Goal: Task Accomplishment & Management: Complete application form

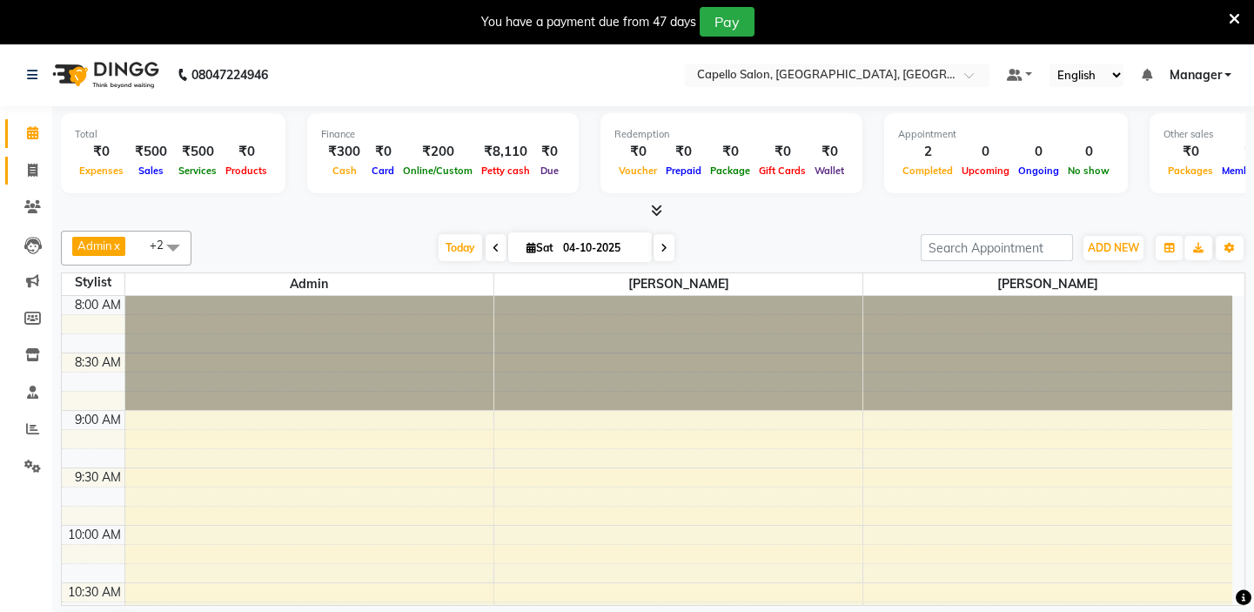
scroll to position [653, 0]
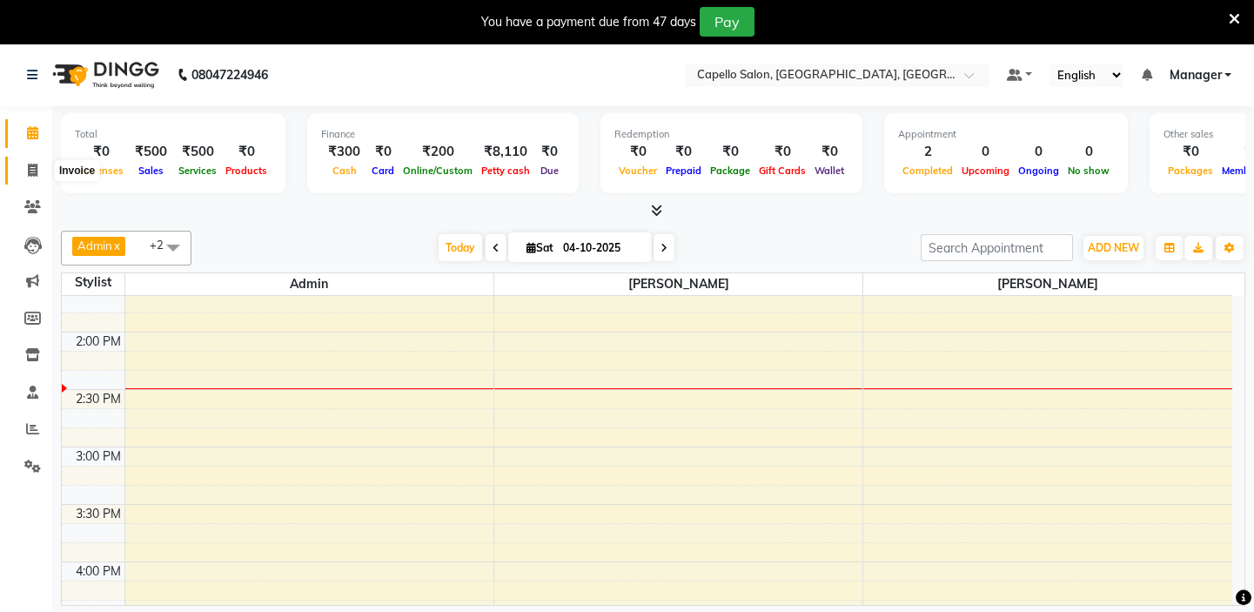
click at [35, 177] on span at bounding box center [32, 171] width 30 height 20
select select "service"
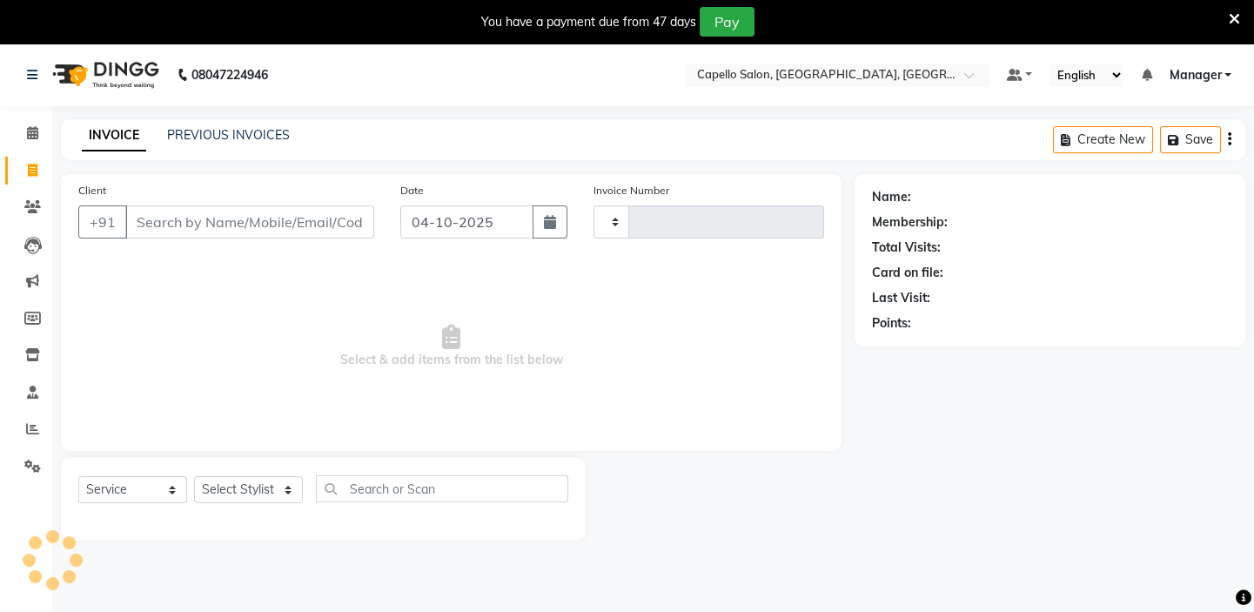
type input "1989"
click at [241, 228] on input "Client" at bounding box center [249, 221] width 249 height 33
select select "4763"
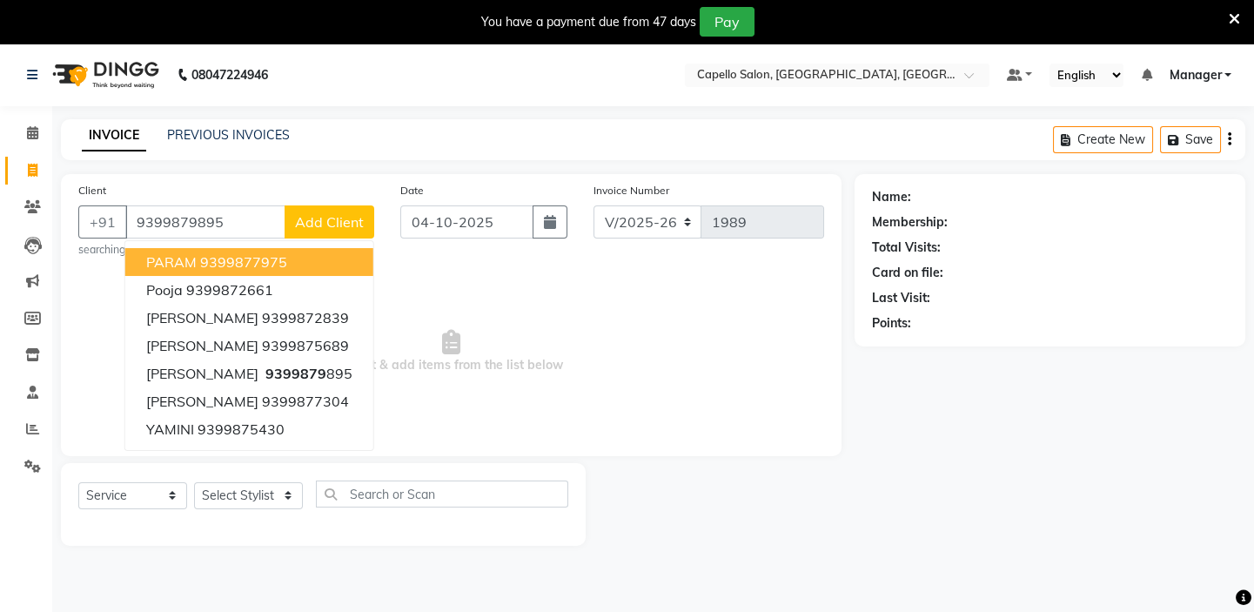
type input "9399879895"
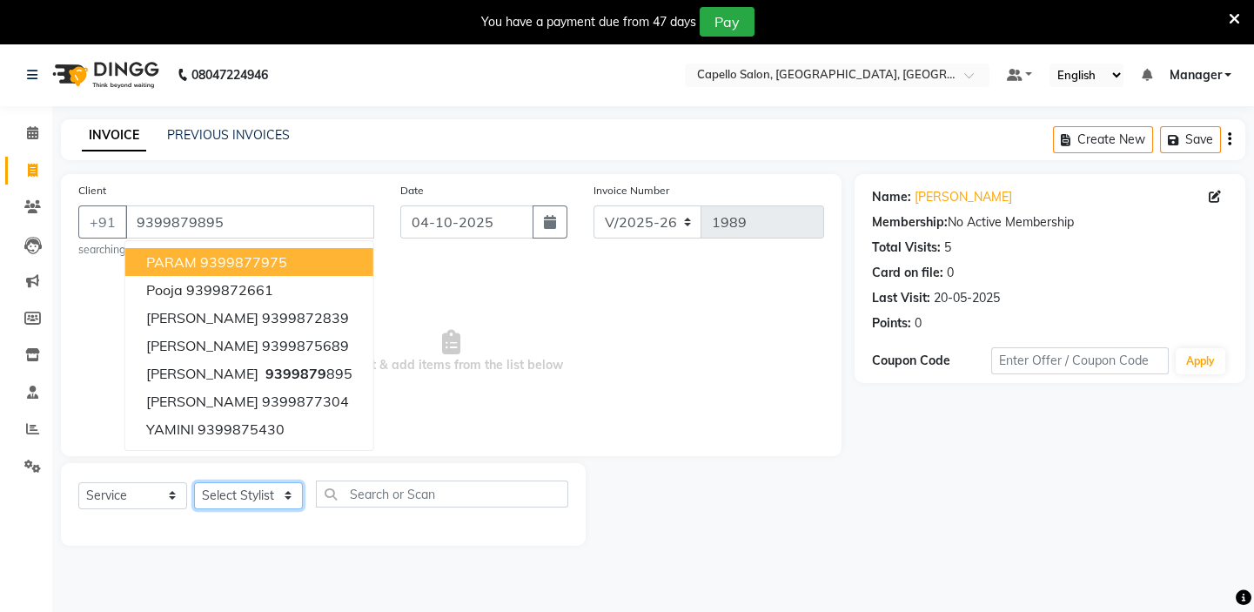
click at [223, 494] on select "Select Stylist Admin [PERSON_NAME] [PERSON_NAME] [PERSON_NAME] Manager [PERSON_…" at bounding box center [248, 495] width 109 height 27
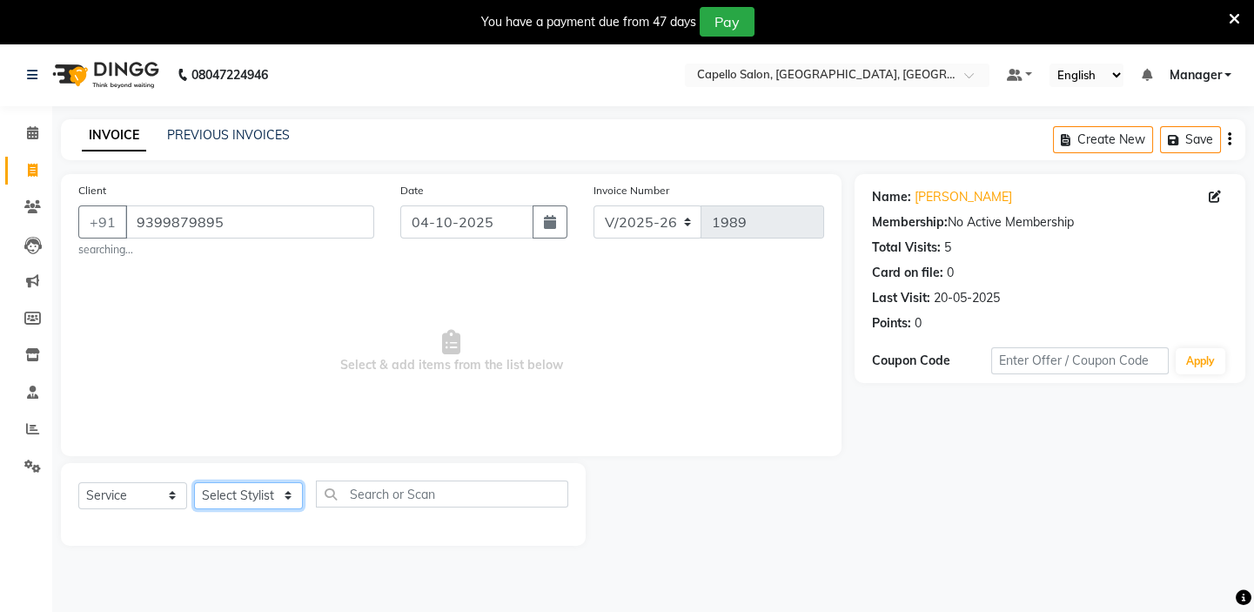
select select "28945"
click at [194, 482] on select "Select Stylist Admin [PERSON_NAME] [PERSON_NAME] [PERSON_NAME] Manager [PERSON_…" at bounding box center [248, 495] width 109 height 27
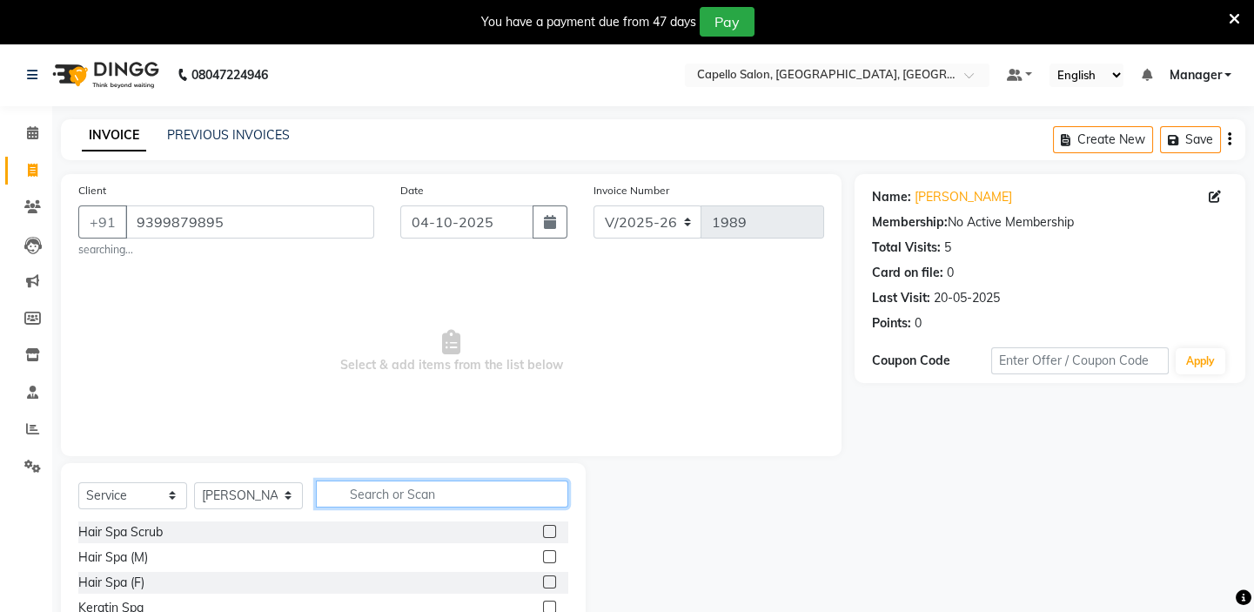
click at [395, 498] on input "text" at bounding box center [442, 493] width 252 height 27
type input "h"
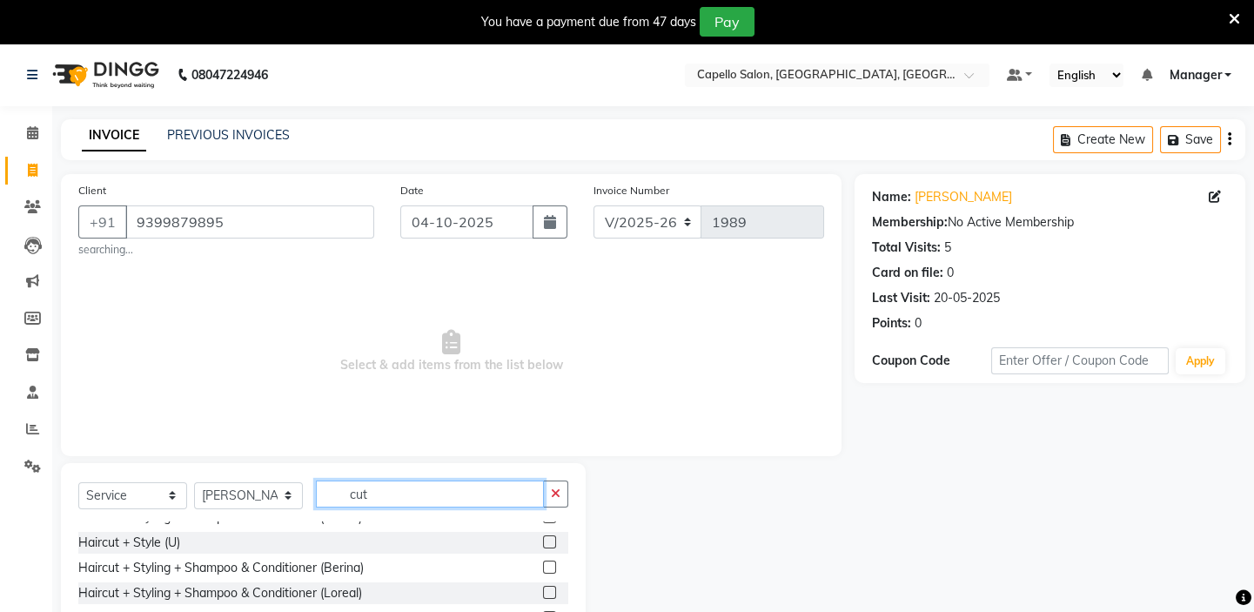
scroll to position [78, 0]
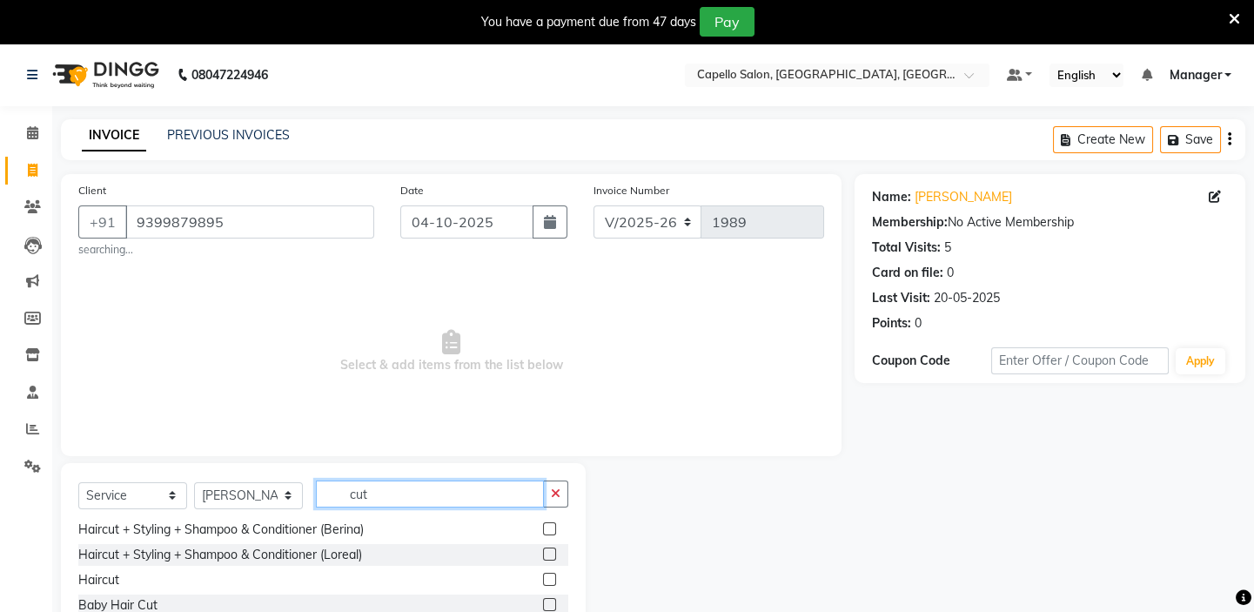
type input "cut"
click at [528, 582] on div "Haircut" at bounding box center [323, 580] width 490 height 22
click at [543, 581] on label at bounding box center [549, 579] width 13 height 13
click at [543, 581] on input "checkbox" at bounding box center [548, 579] width 11 height 11
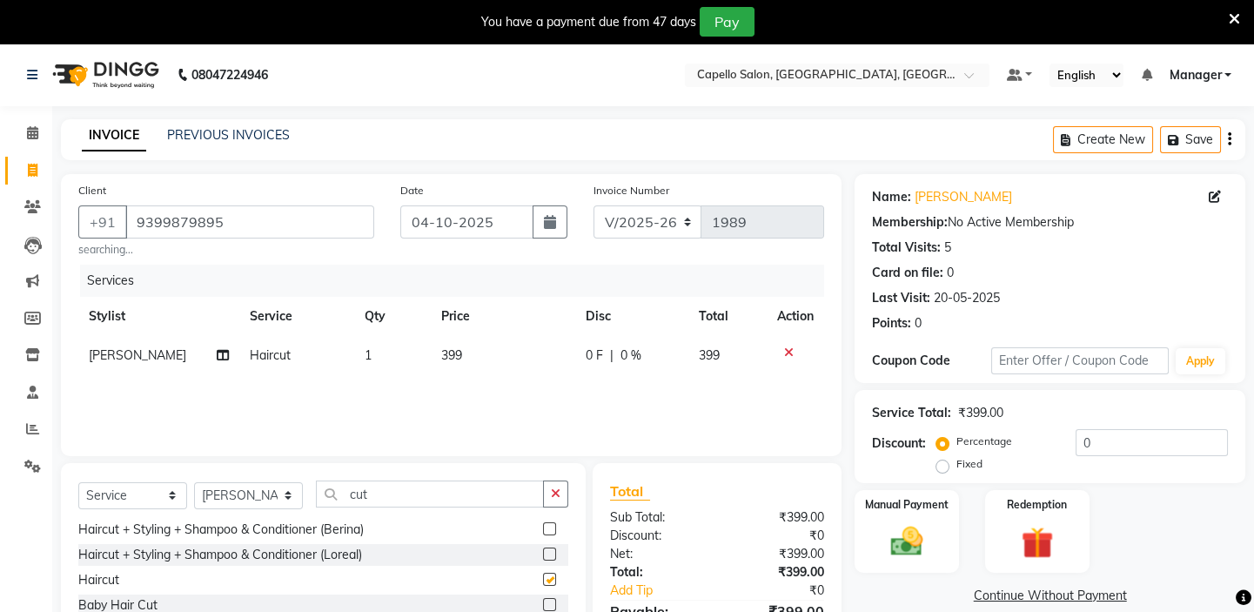
checkbox input "false"
drag, startPoint x: 403, startPoint y: 496, endPoint x: 274, endPoint y: 501, distance: 128.9
click at [274, 501] on div "Select Service Product Membership Package Voucher Prepaid Gift Card Select Styl…" at bounding box center [323, 500] width 490 height 41
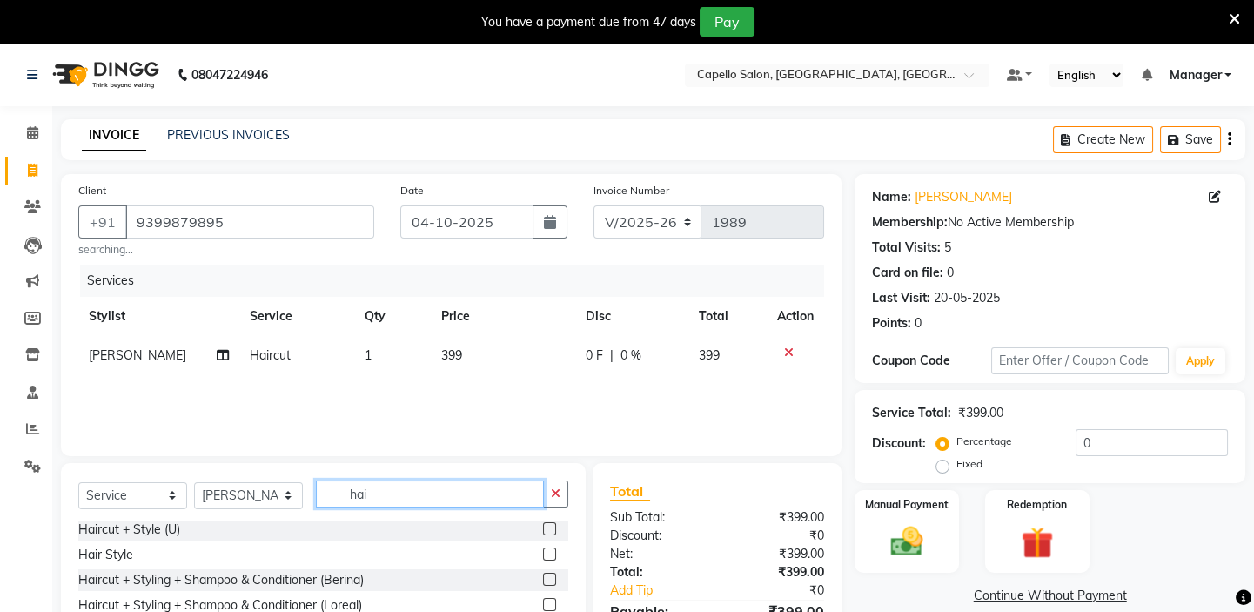
scroll to position [405, 0]
type input "h"
type input "spa"
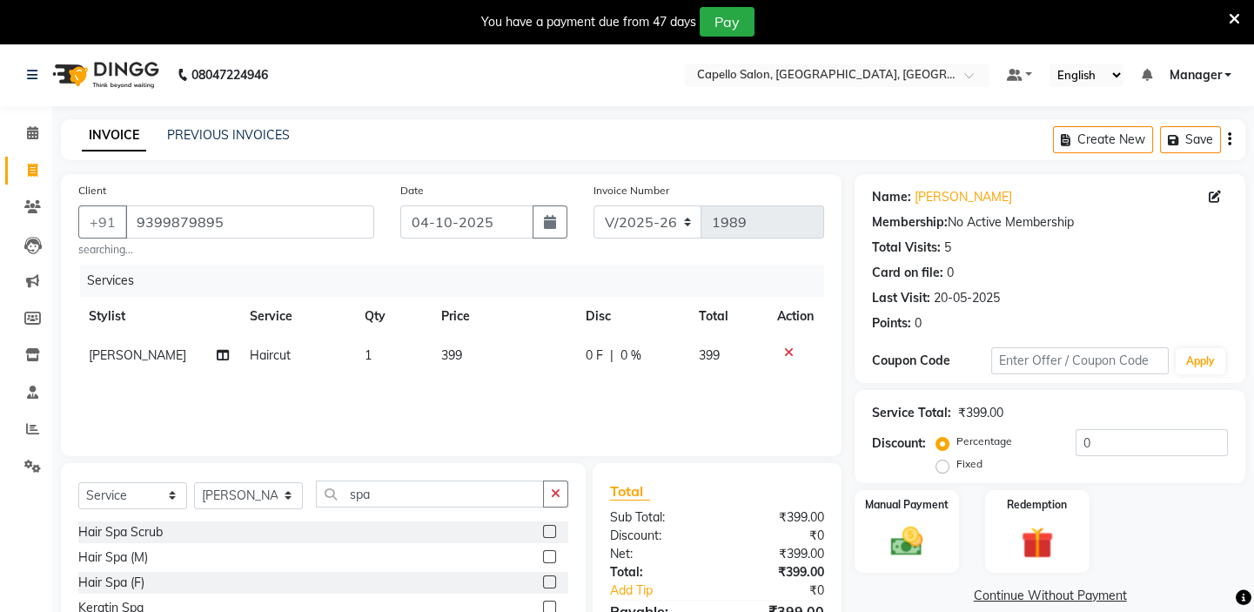
click at [546, 554] on label at bounding box center [549, 556] width 13 height 13
click at [546, 554] on input "checkbox" at bounding box center [548, 557] width 11 height 11
checkbox input "false"
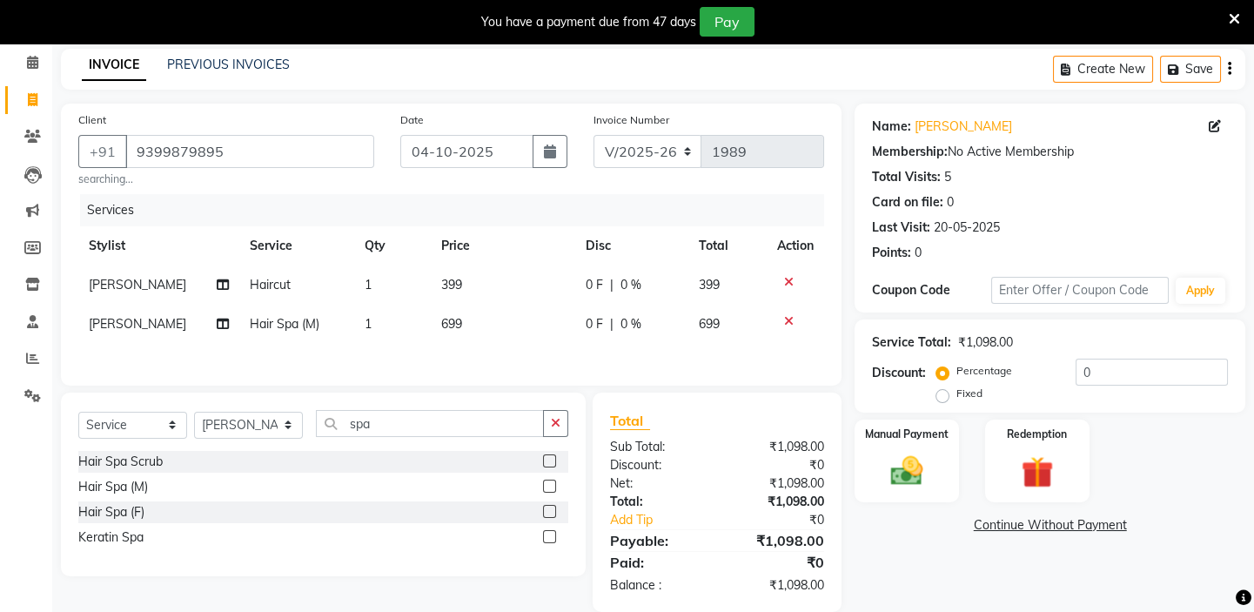
scroll to position [98, 0]
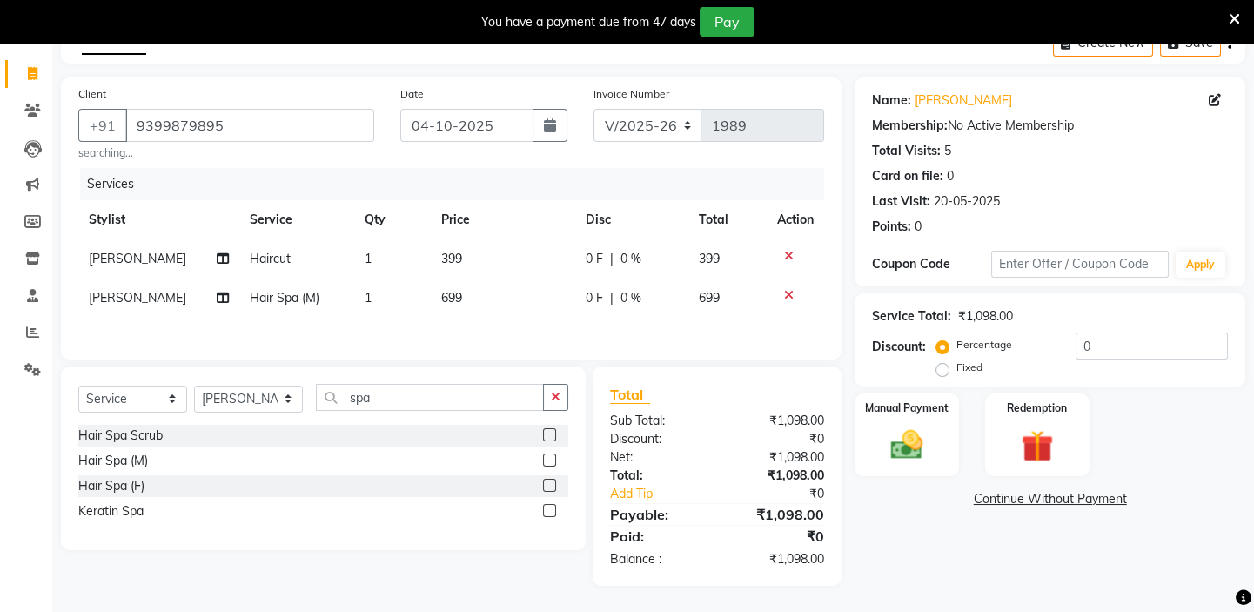
click at [956, 365] on label "Fixed" at bounding box center [969, 367] width 26 height 16
click at [944, 365] on input "Fixed" at bounding box center [946, 367] width 12 height 12
radio input "true"
click at [1113, 345] on input "0" at bounding box center [1151, 345] width 152 height 27
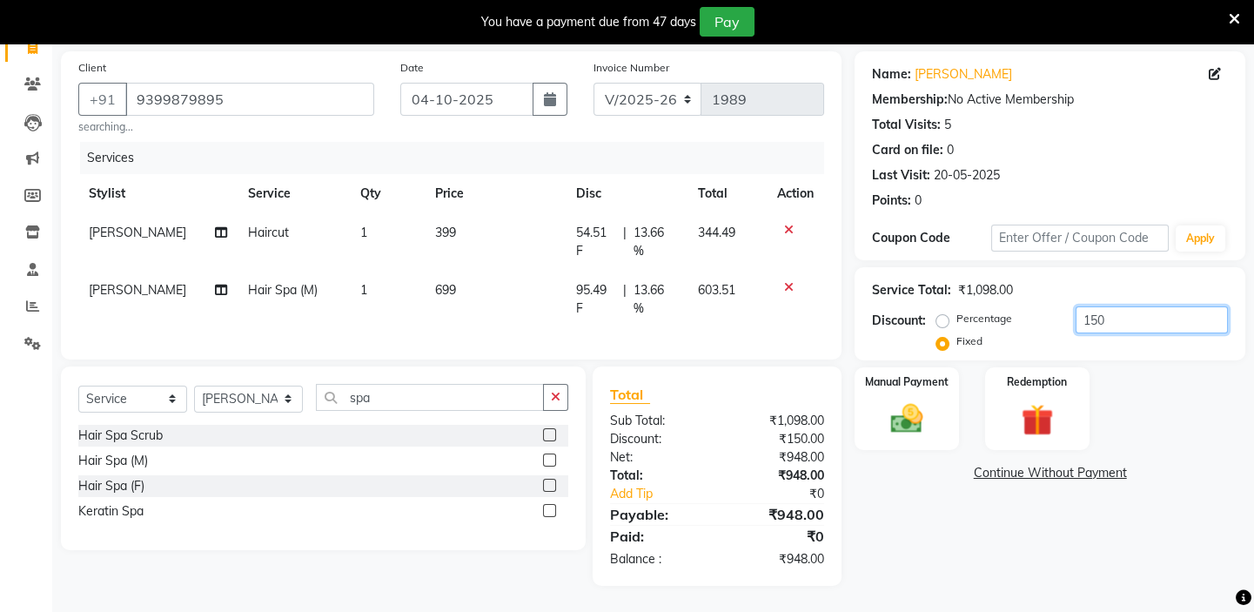
scroll to position [135, 0]
type input "150"
click at [448, 282] on span "699" at bounding box center [445, 290] width 21 height 16
select select "28945"
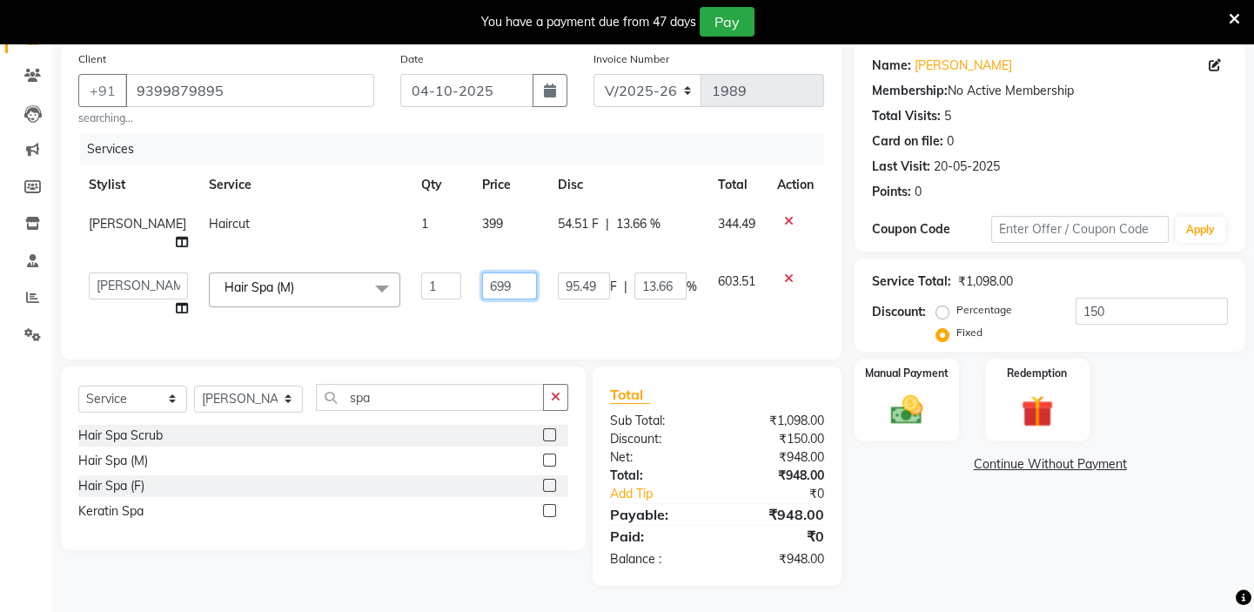
click at [482, 280] on input "699" at bounding box center [509, 285] width 55 height 27
drag, startPoint x: 490, startPoint y: 280, endPoint x: 439, endPoint y: 290, distance: 52.2
click at [439, 290] on tr "Admin [PERSON_NAME] shirwash [PERSON_NAME] GEETA [PERSON_NAME] Manager [PERSON_…" at bounding box center [451, 295] width 746 height 66
type input "599"
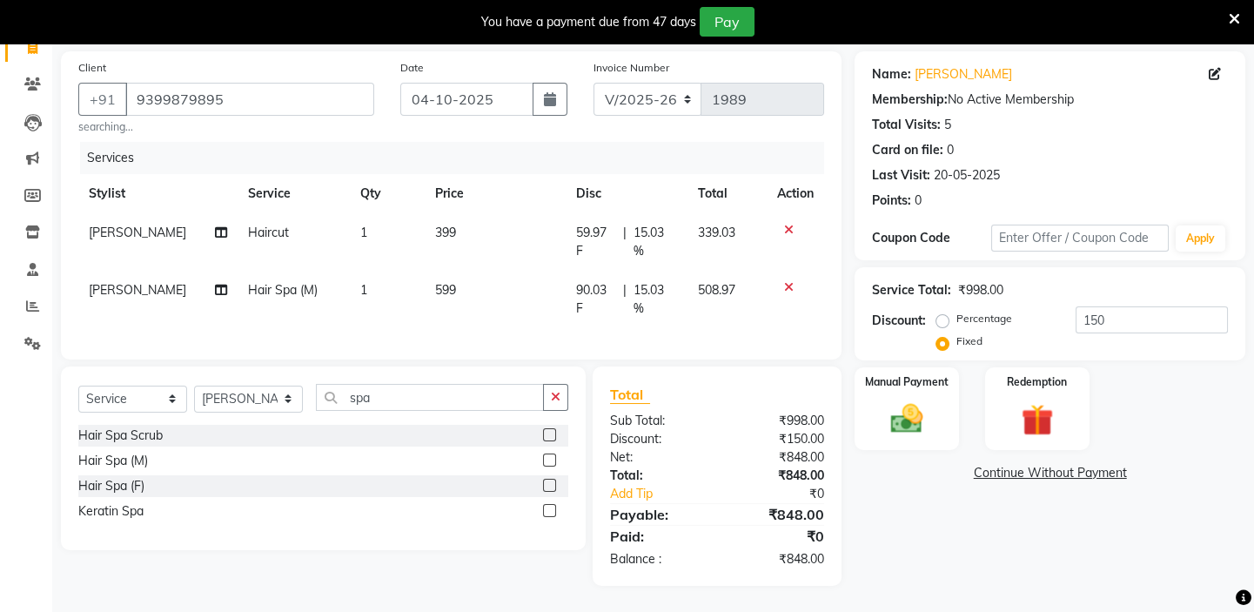
click at [969, 545] on div "Name: [PERSON_NAME] Membership: No Active Membership Total Visits: 5 Card on fi…" at bounding box center [1056, 318] width 404 height 534
drag, startPoint x: 1114, startPoint y: 305, endPoint x: 1089, endPoint y: 312, distance: 25.6
click at [1089, 312] on input "150" at bounding box center [1151, 319] width 152 height 27
type input "148"
click at [990, 514] on div "Name: [PERSON_NAME] Membership: No Active Membership Total Visits: 5 Card on fi…" at bounding box center [1056, 318] width 404 height 534
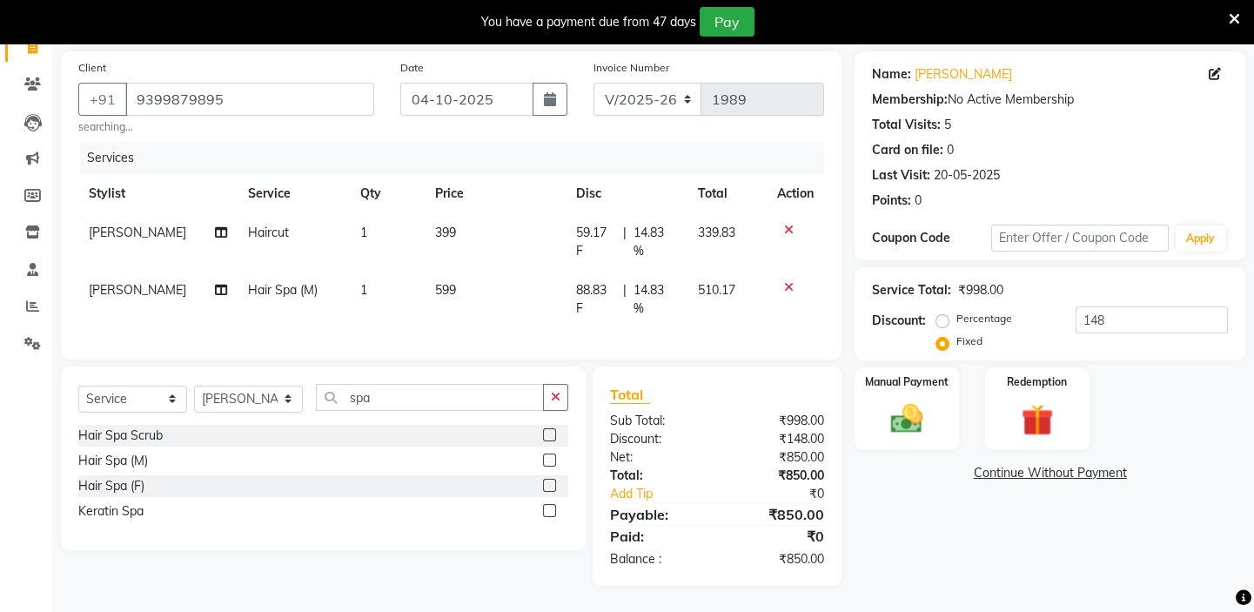
click at [954, 528] on div "Name: [PERSON_NAME] Membership: No Active Membership Total Visits: 5 Card on fi…" at bounding box center [1056, 318] width 404 height 534
click at [895, 408] on img at bounding box center [907, 418] width 54 height 38
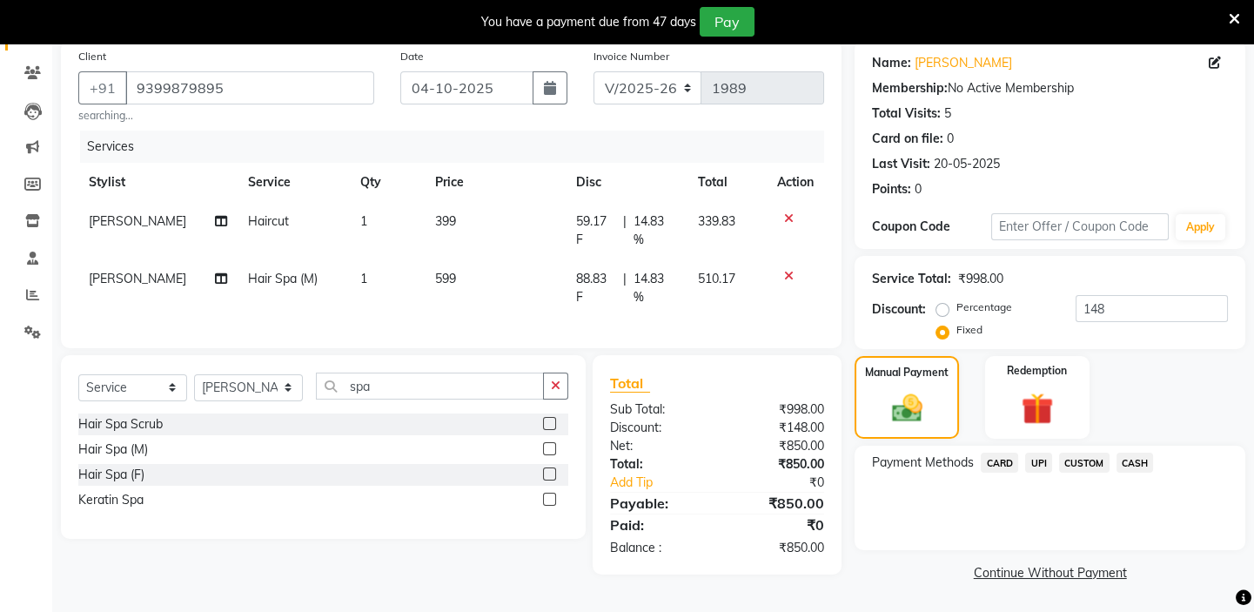
click at [1033, 466] on span "UPI" at bounding box center [1038, 462] width 27 height 20
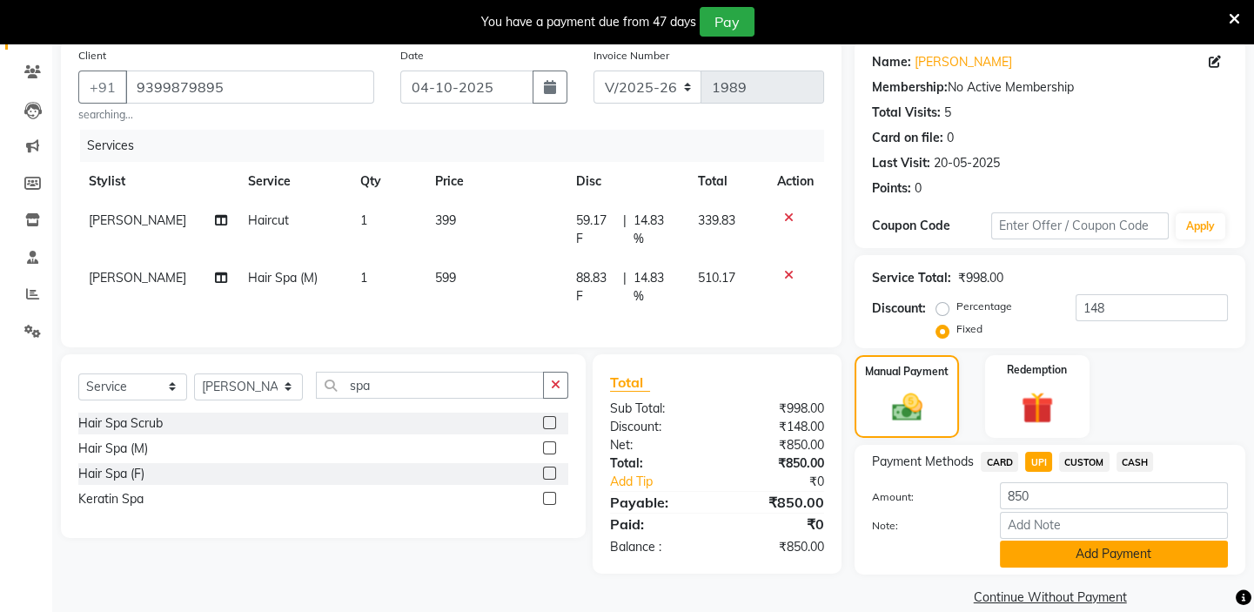
click at [1114, 563] on button "Add Payment" at bounding box center [1114, 553] width 228 height 27
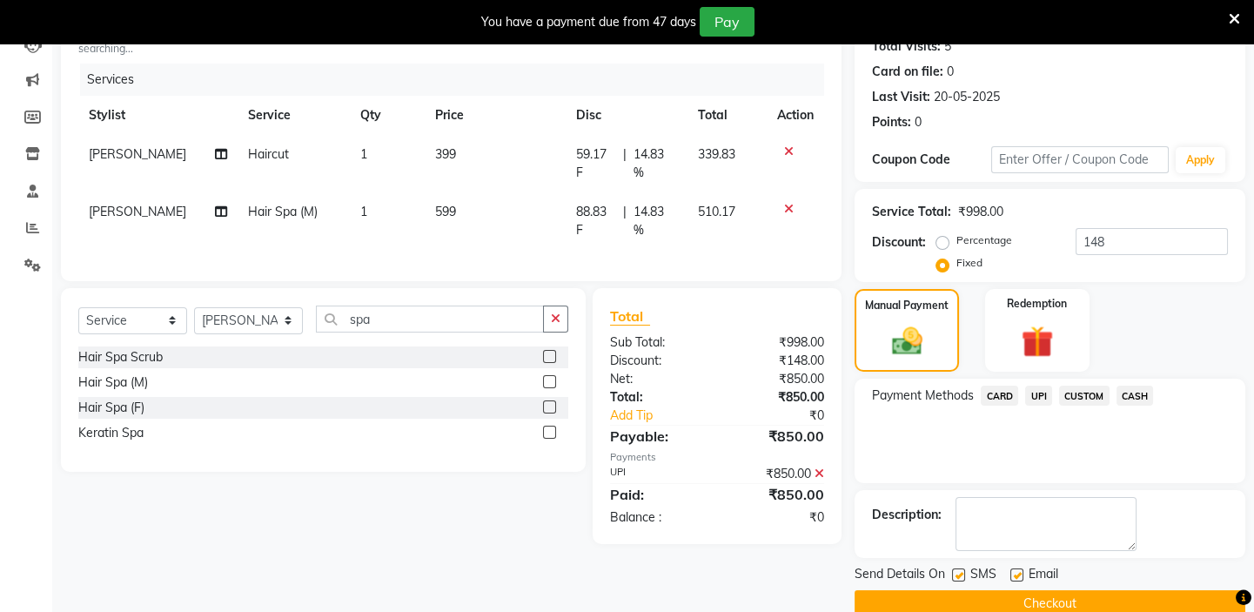
scroll to position [231, 0]
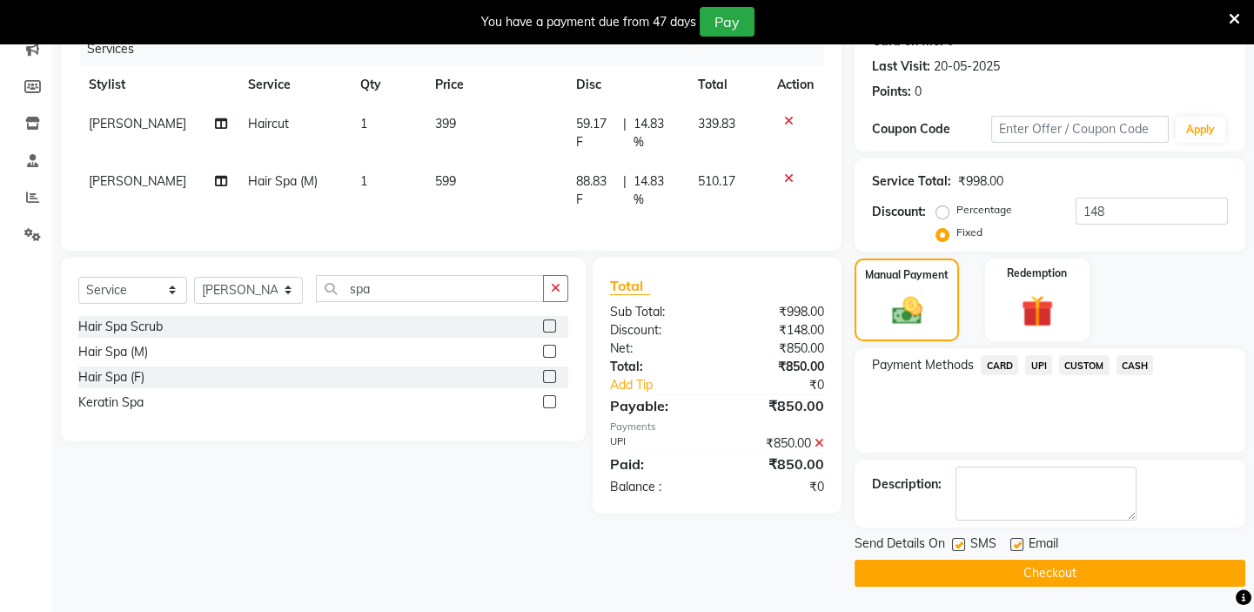
click at [993, 573] on button "Checkout" at bounding box center [1049, 572] width 391 height 27
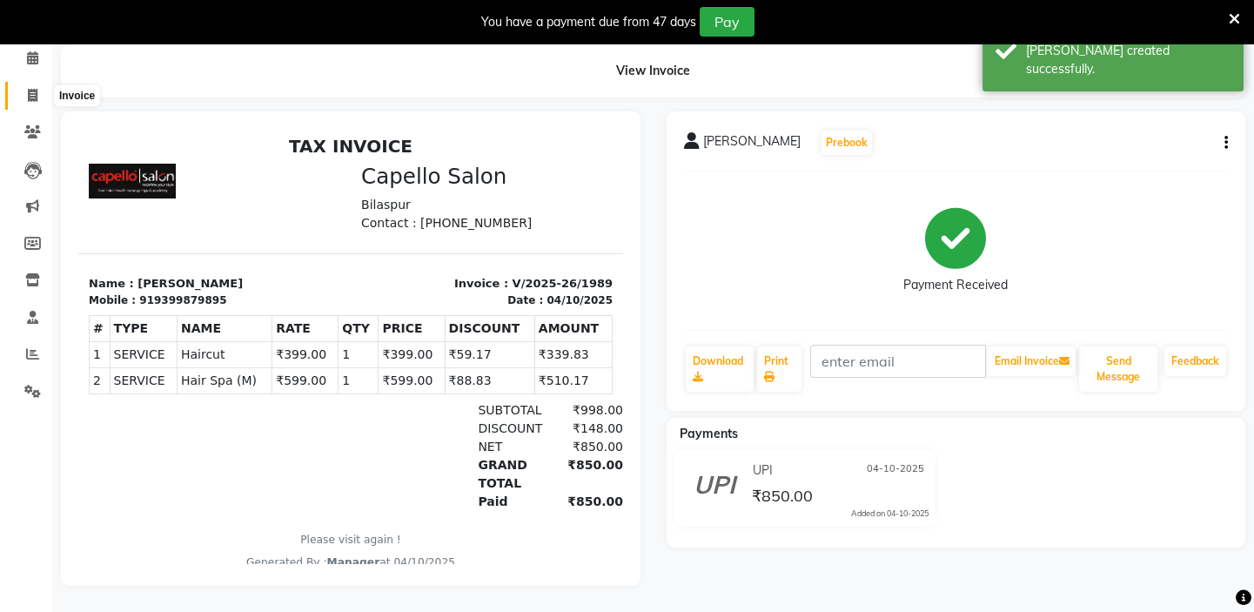
click at [25, 86] on span at bounding box center [32, 96] width 30 height 20
select select "service"
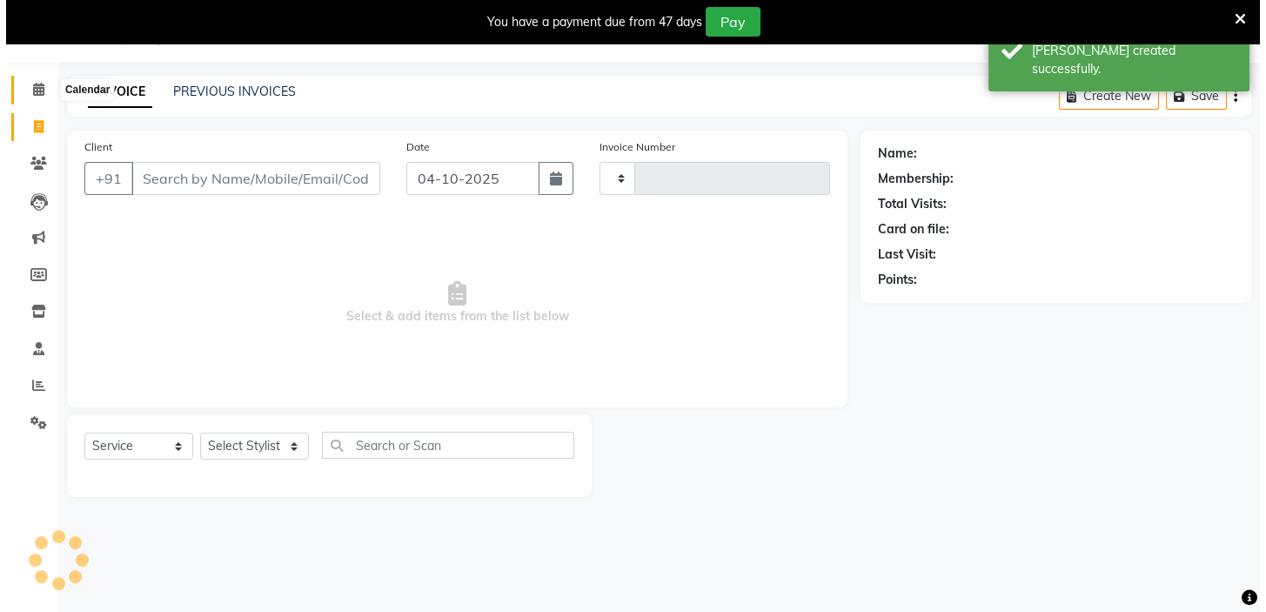
scroll to position [44, 0]
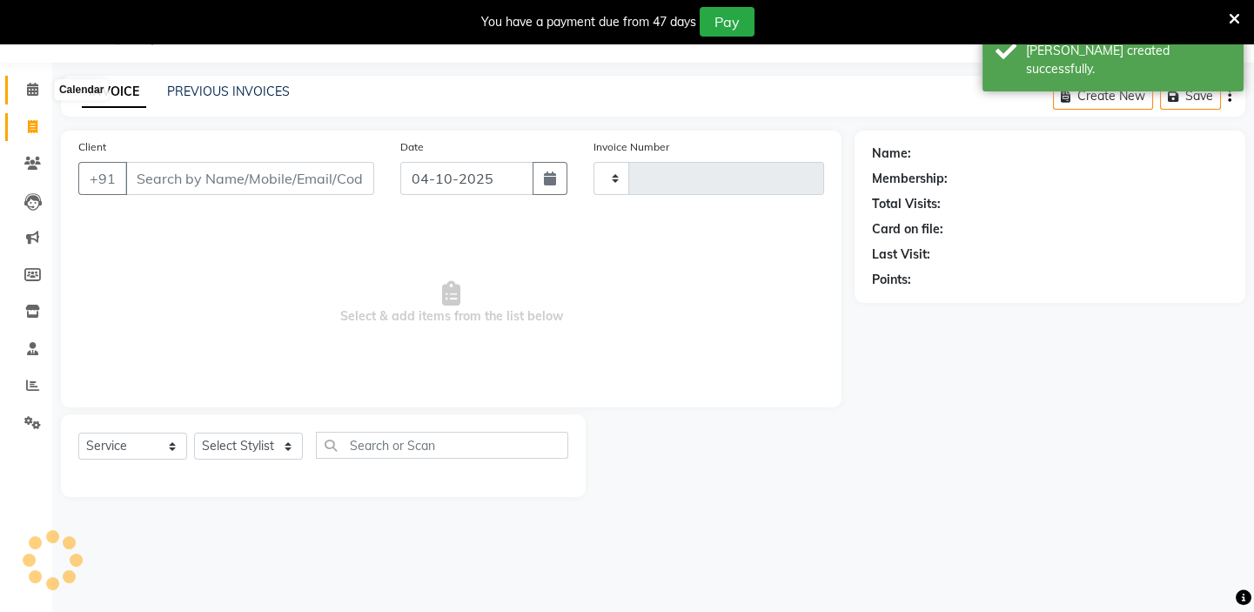
type input "1990"
select select "4763"
click at [251, 184] on input "Client" at bounding box center [249, 178] width 249 height 33
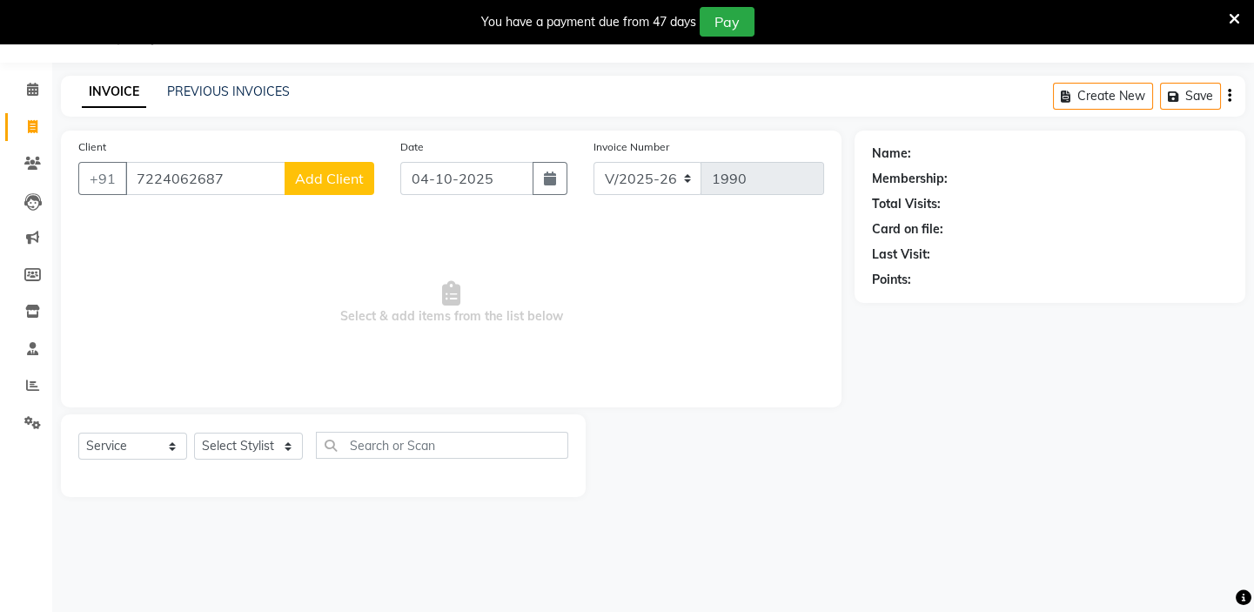
type input "7224062687"
click at [338, 179] on span "Add Client" at bounding box center [329, 178] width 69 height 17
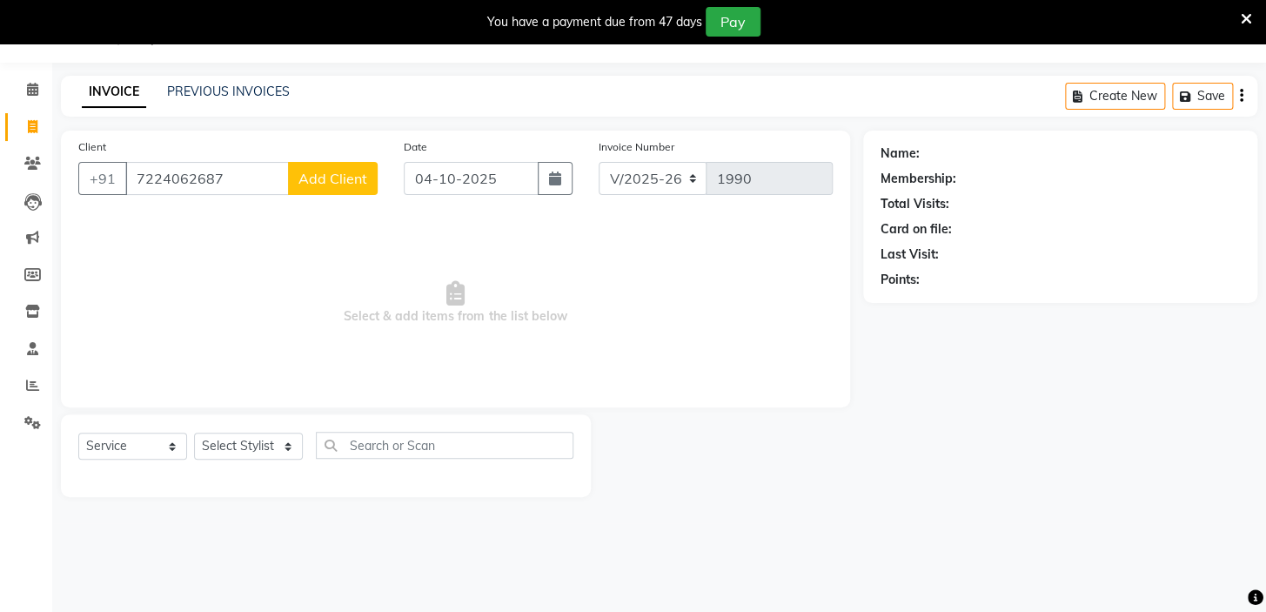
select select "22"
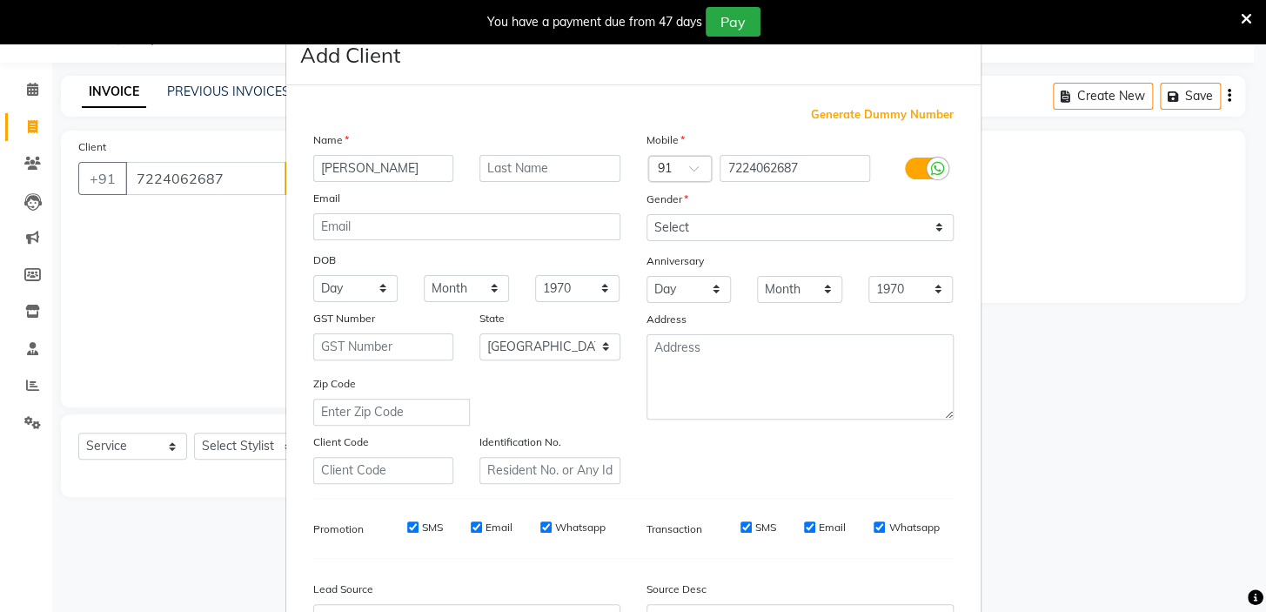
type input "[PERSON_NAME]"
click at [745, 225] on select "Select [DEMOGRAPHIC_DATA] [DEMOGRAPHIC_DATA] Other Prefer Not To Say" at bounding box center [799, 227] width 307 height 27
select select "[DEMOGRAPHIC_DATA]"
click at [646, 214] on select "Select [DEMOGRAPHIC_DATA] [DEMOGRAPHIC_DATA] Other Prefer Not To Say" at bounding box center [799, 227] width 307 height 27
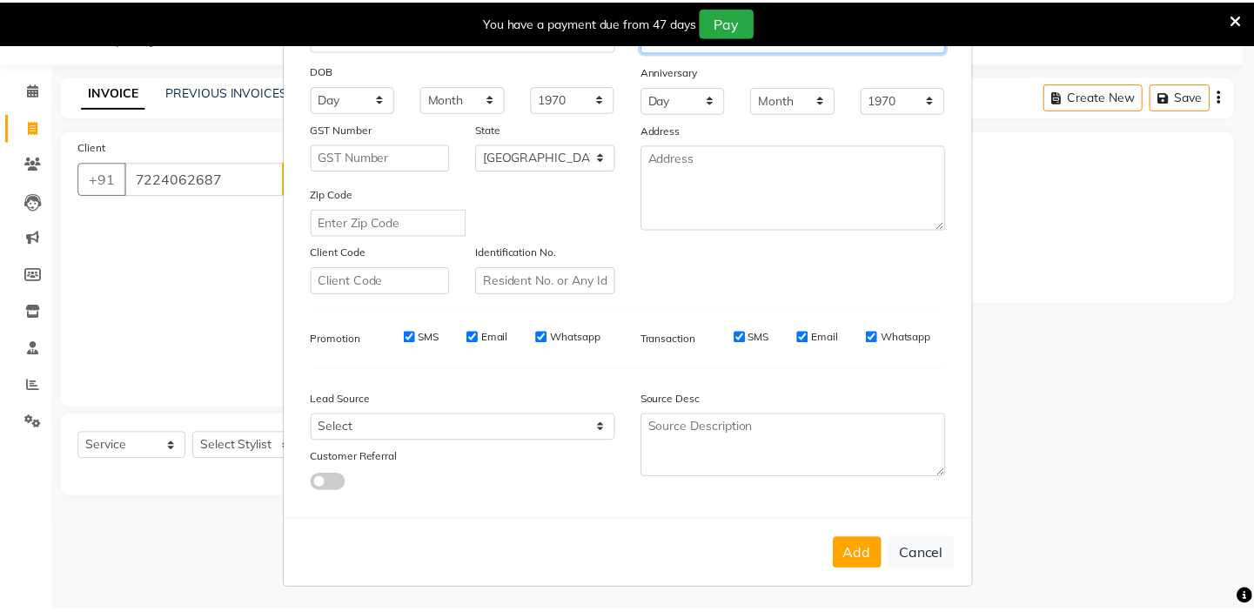
scroll to position [197, 0]
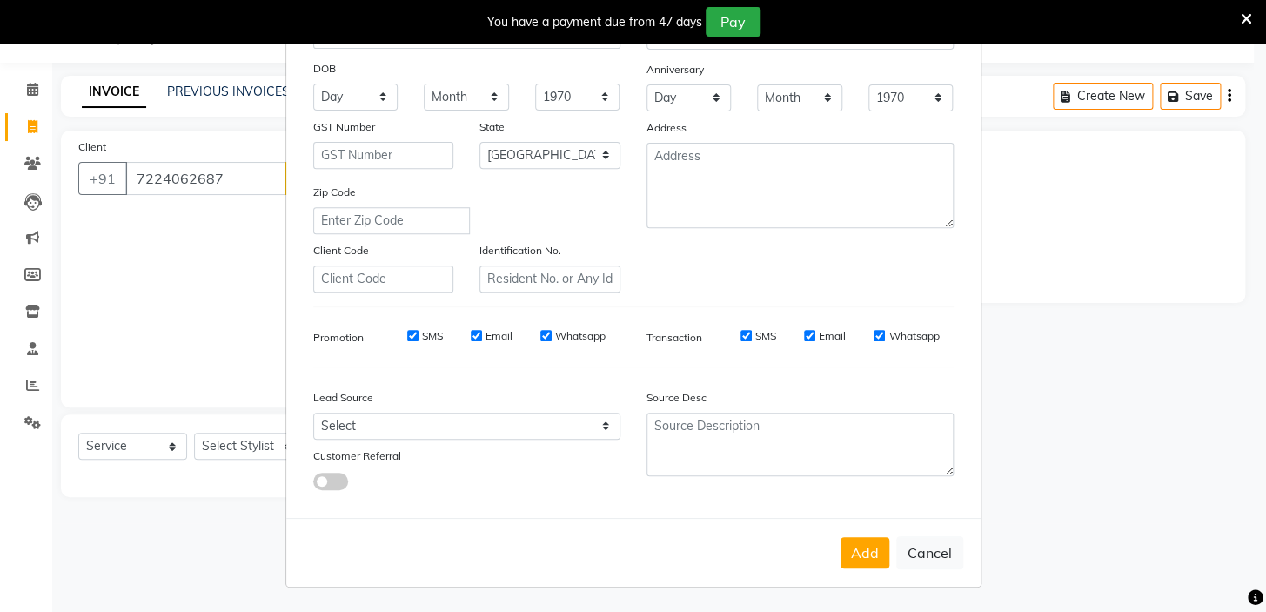
drag, startPoint x: 858, startPoint y: 552, endPoint x: 843, endPoint y: 546, distance: 16.0
click at [858, 554] on button "Add" at bounding box center [864, 552] width 49 height 31
select select
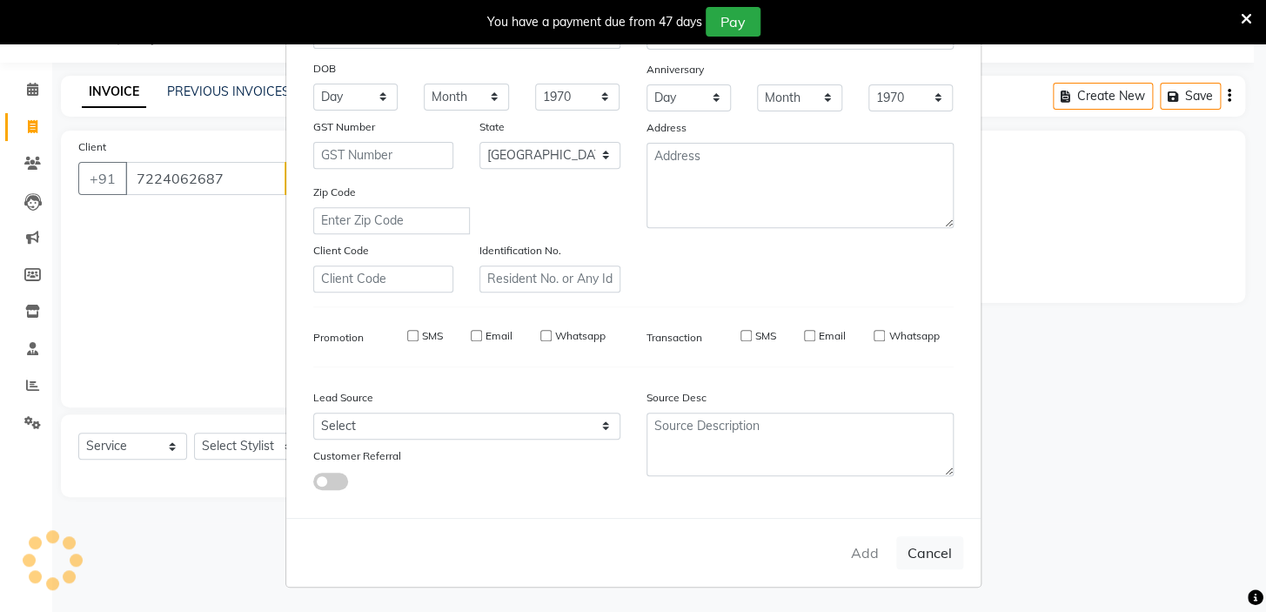
select select "null"
select select
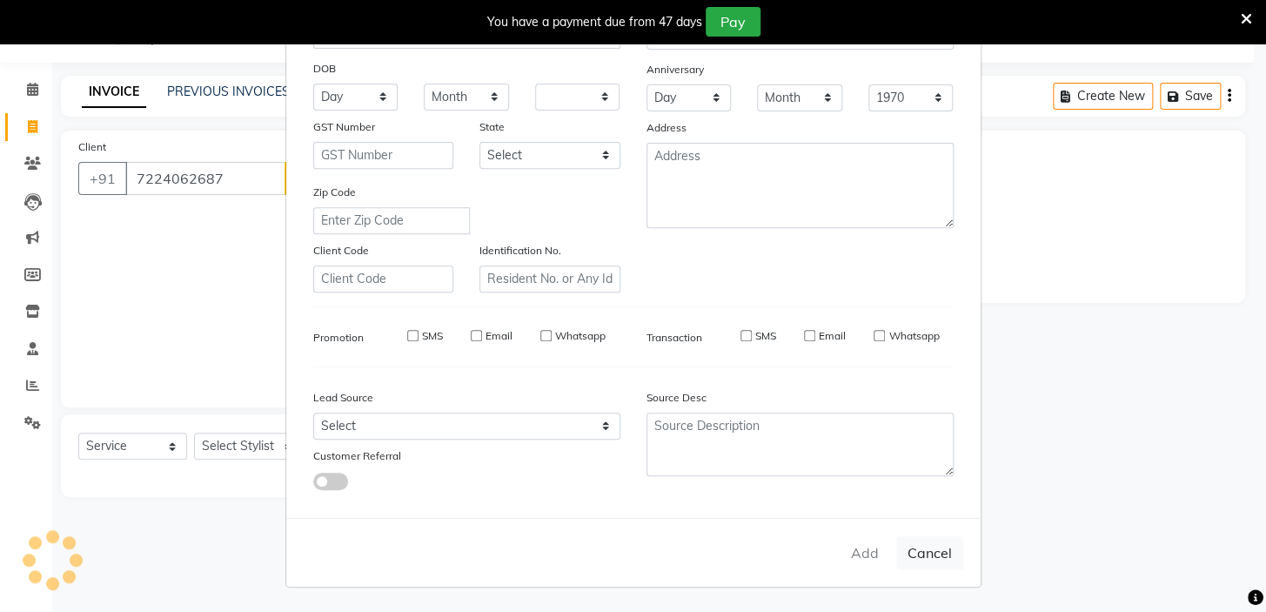
checkbox input "false"
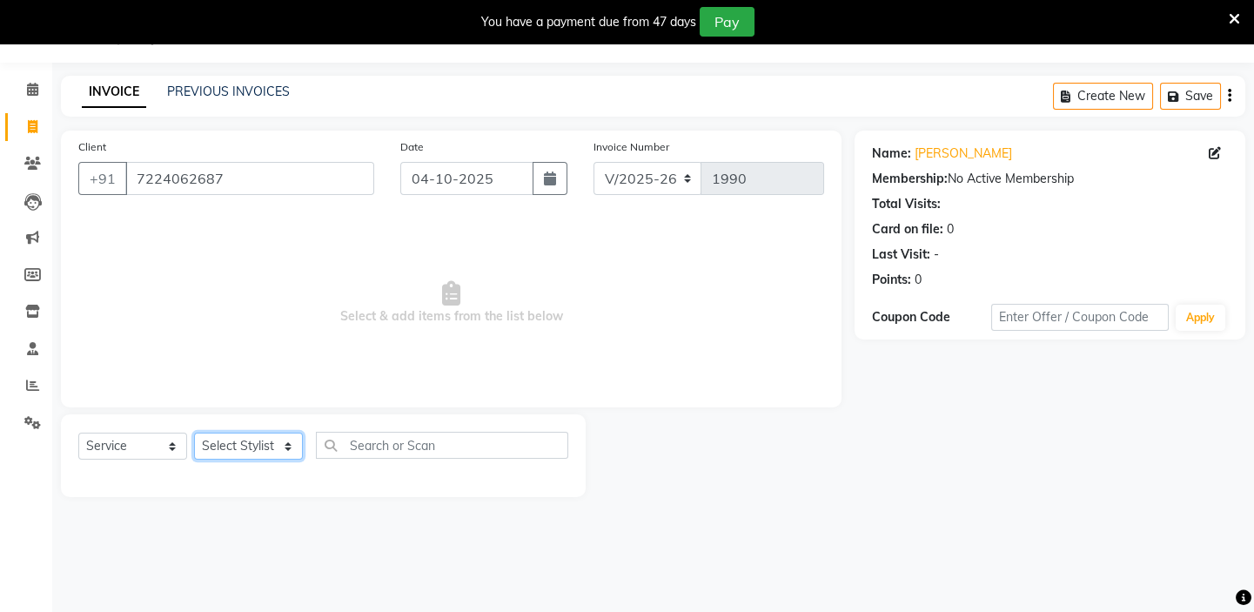
click at [261, 445] on select "Select Stylist Admin [PERSON_NAME] [PERSON_NAME] [PERSON_NAME] Manager [PERSON_…" at bounding box center [248, 445] width 109 height 27
select select "43562"
click at [194, 432] on select "Select Stylist Admin [PERSON_NAME] [PERSON_NAME] [PERSON_NAME] Manager [PERSON_…" at bounding box center [248, 445] width 109 height 27
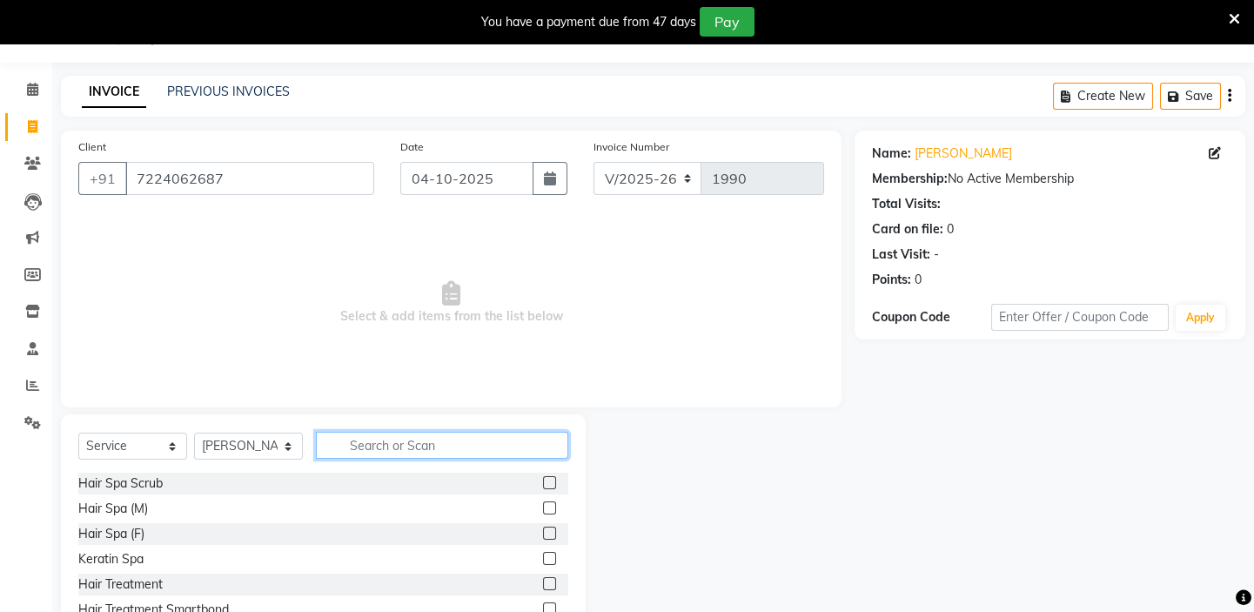
click at [373, 445] on input "text" at bounding box center [442, 445] width 252 height 27
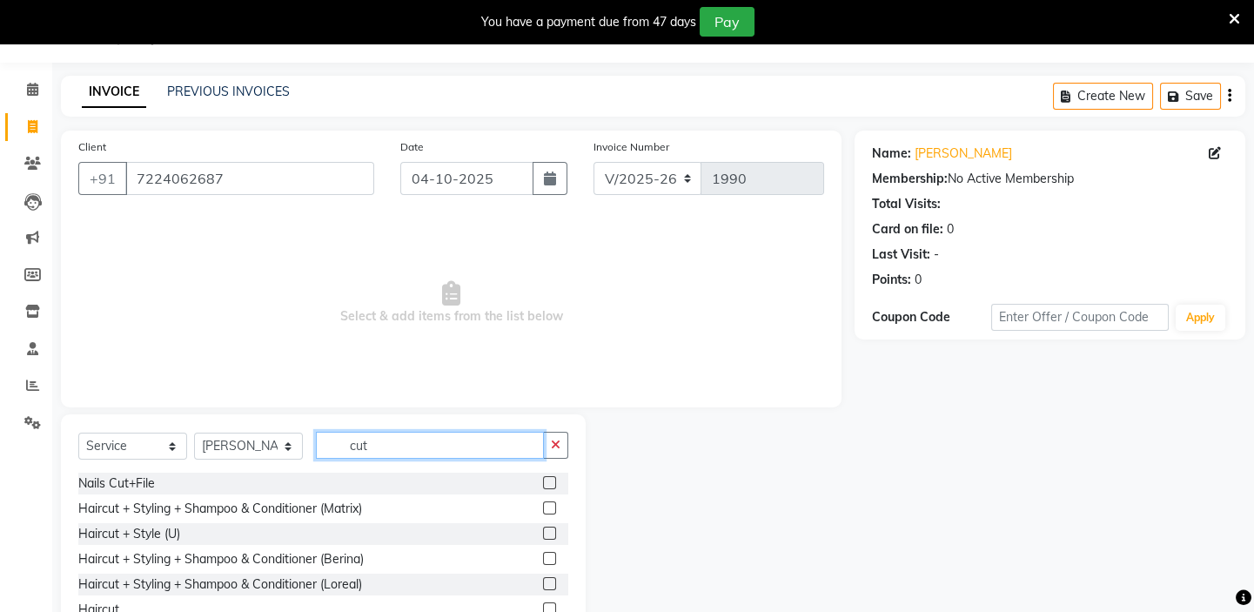
type input "cut"
click at [543, 506] on label at bounding box center [549, 507] width 13 height 13
click at [543, 506] on input "checkbox" at bounding box center [548, 508] width 11 height 11
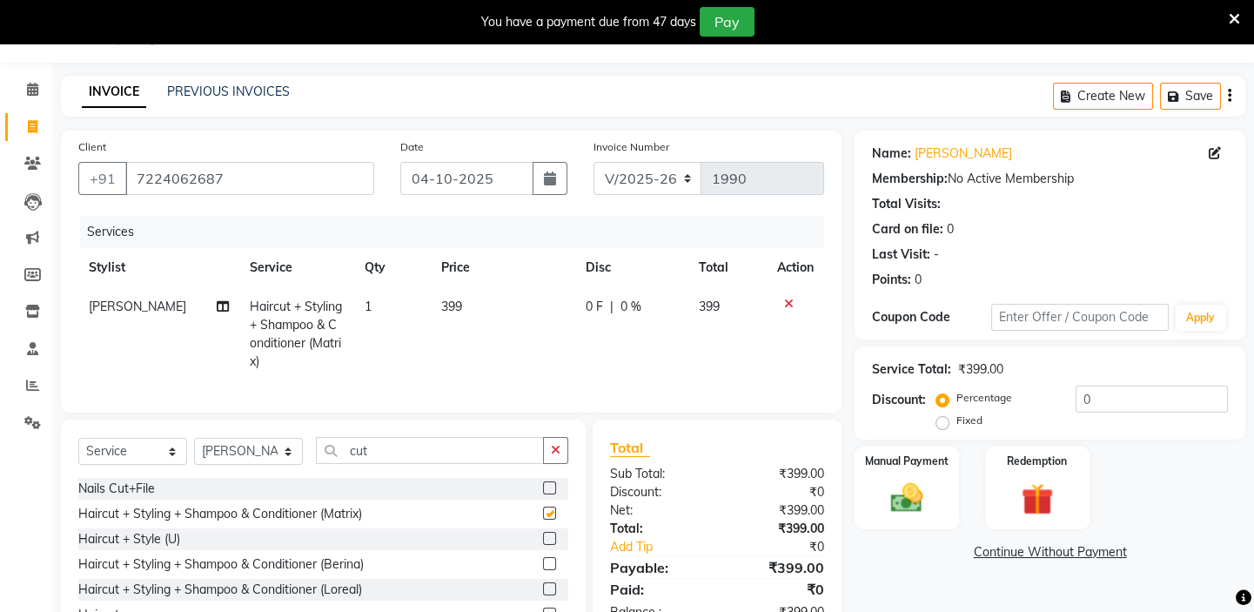
checkbox input "false"
click at [455, 305] on td "399" at bounding box center [503, 334] width 145 height 94
select select "43562"
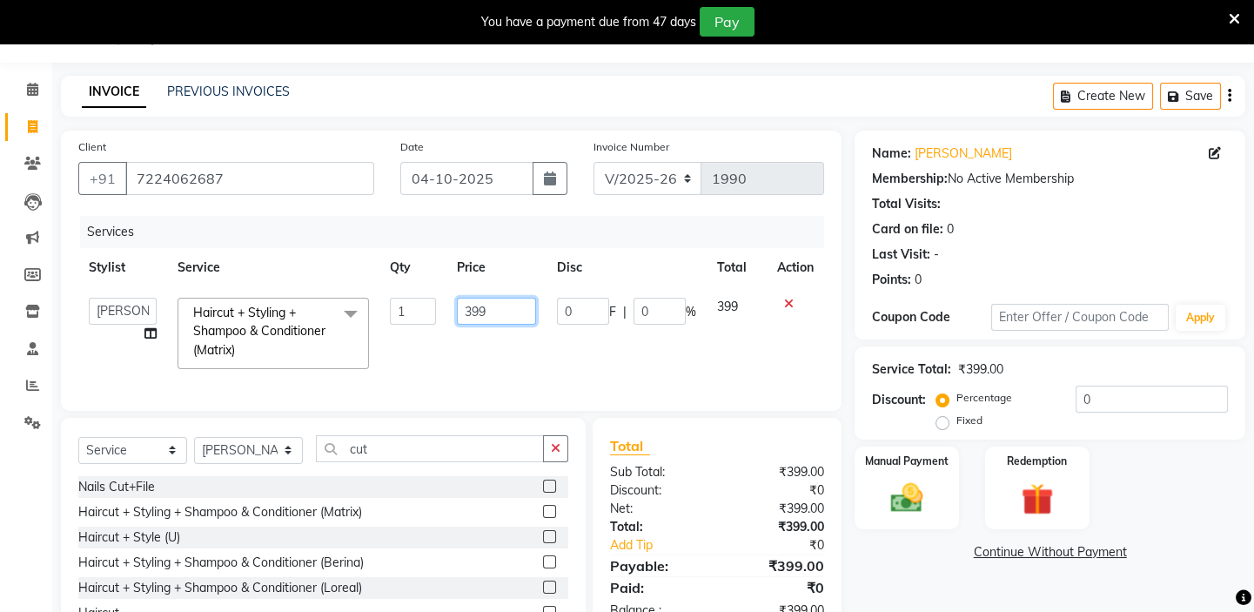
drag, startPoint x: 495, startPoint y: 313, endPoint x: 444, endPoint y: 315, distance: 51.4
click at [444, 315] on tr "Admin [PERSON_NAME] shirwash [PERSON_NAME] GEETA [PERSON_NAME] Manager [PERSON_…" at bounding box center [451, 333] width 746 height 92
type input "600"
click at [906, 566] on div "Name: [PERSON_NAME] Membership: No Active Membership Total Visits: Card on file…" at bounding box center [1056, 403] width 404 height 544
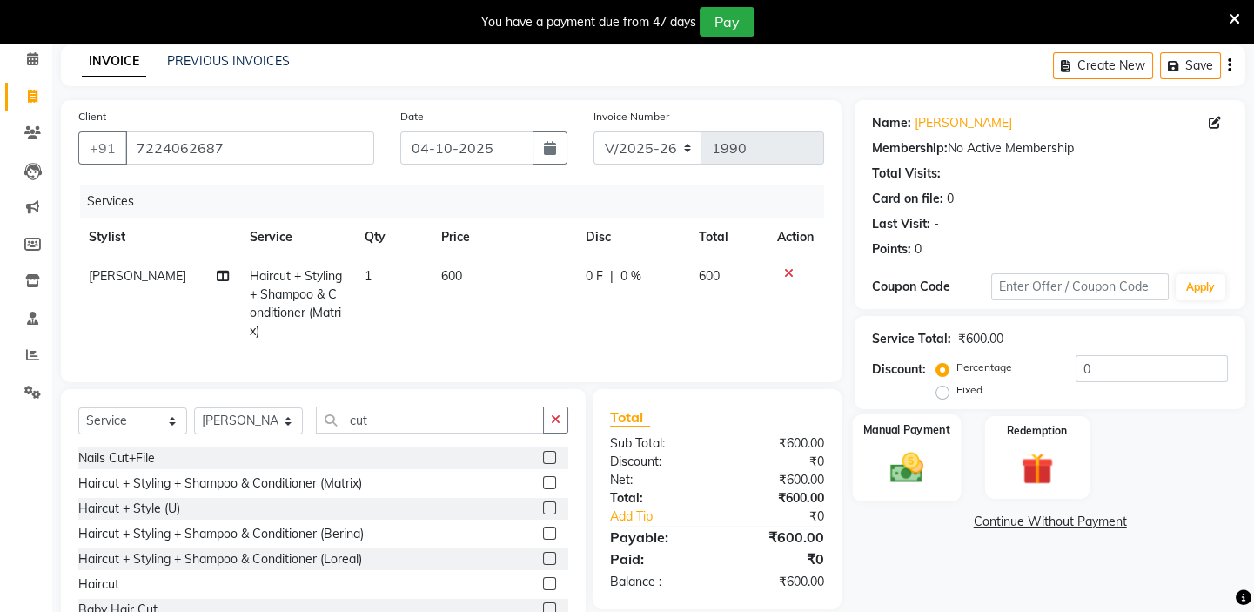
scroll to position [146, 0]
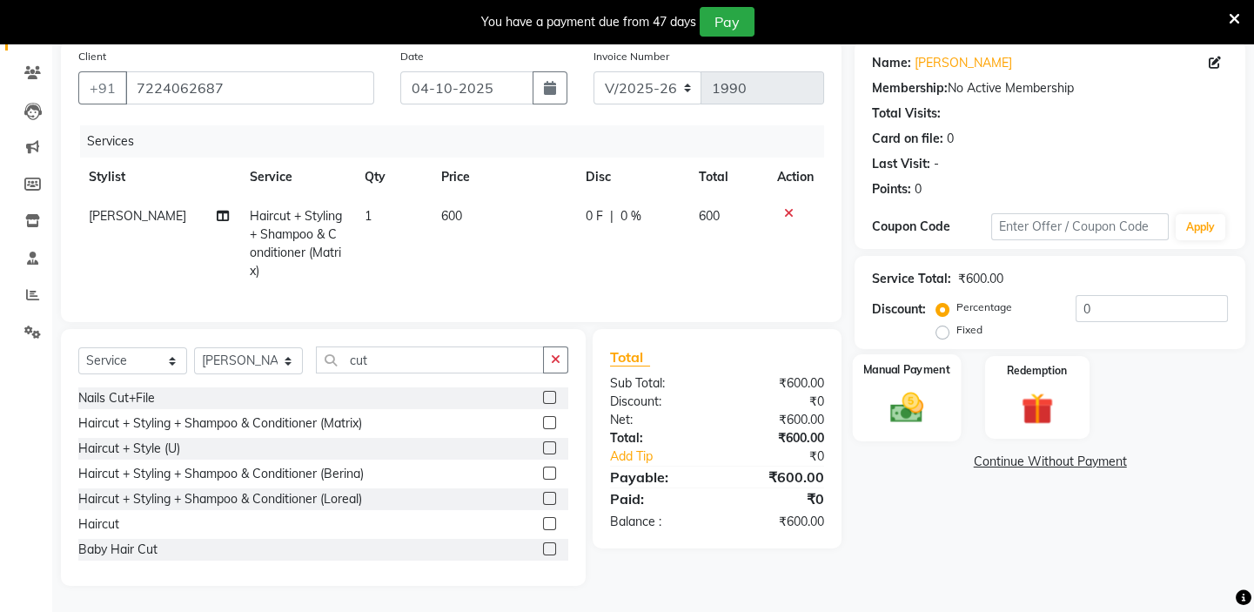
click at [910, 388] on img at bounding box center [907, 407] width 54 height 38
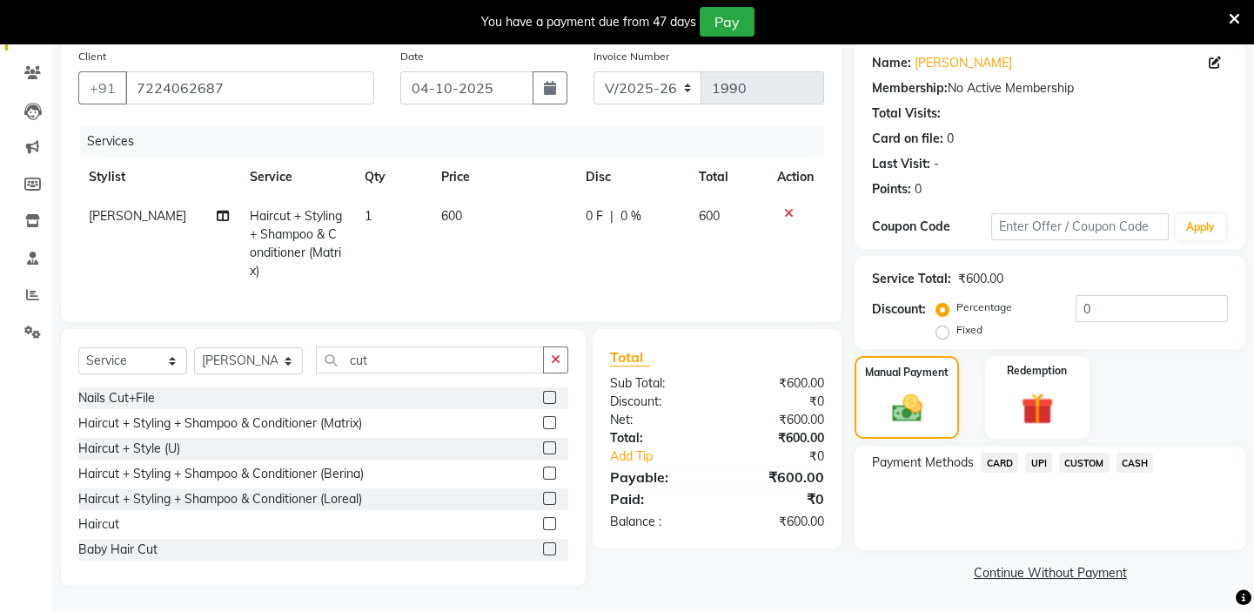
click at [1141, 452] on span "CASH" at bounding box center [1134, 462] width 37 height 20
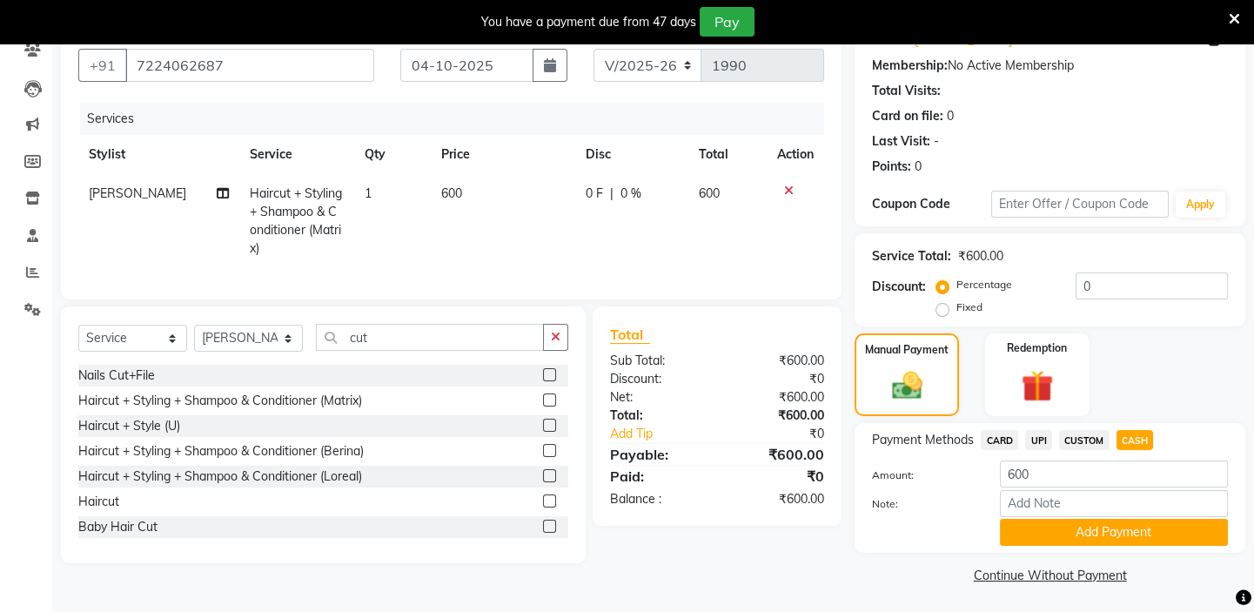
scroll to position [159, 0]
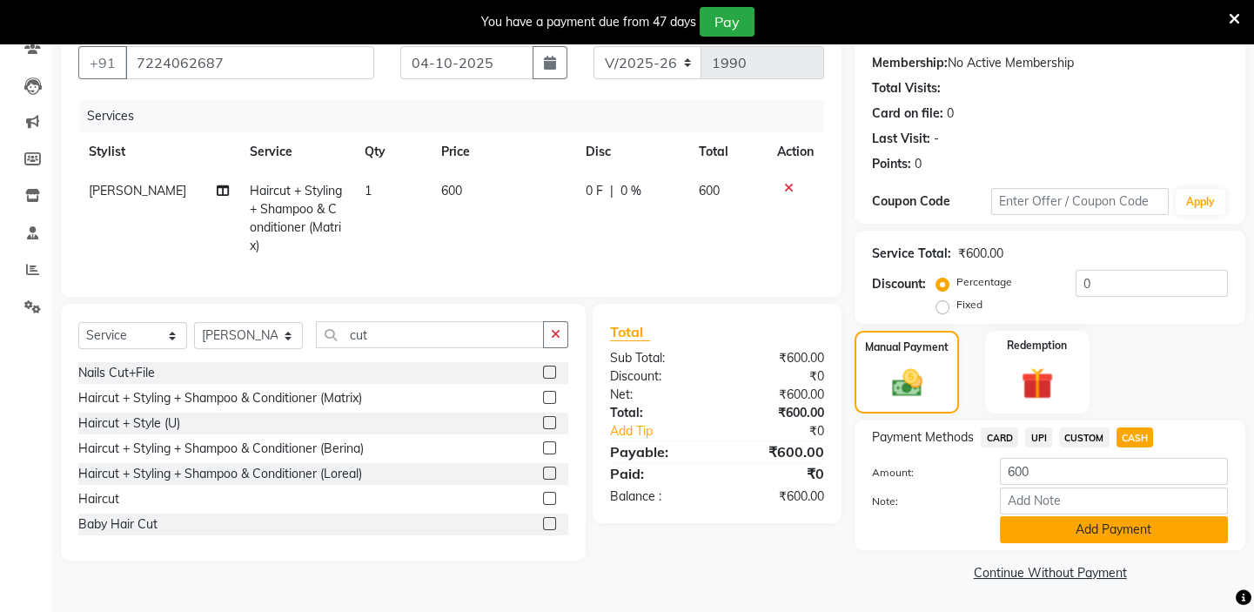
click at [1059, 536] on button "Add Payment" at bounding box center [1114, 529] width 228 height 27
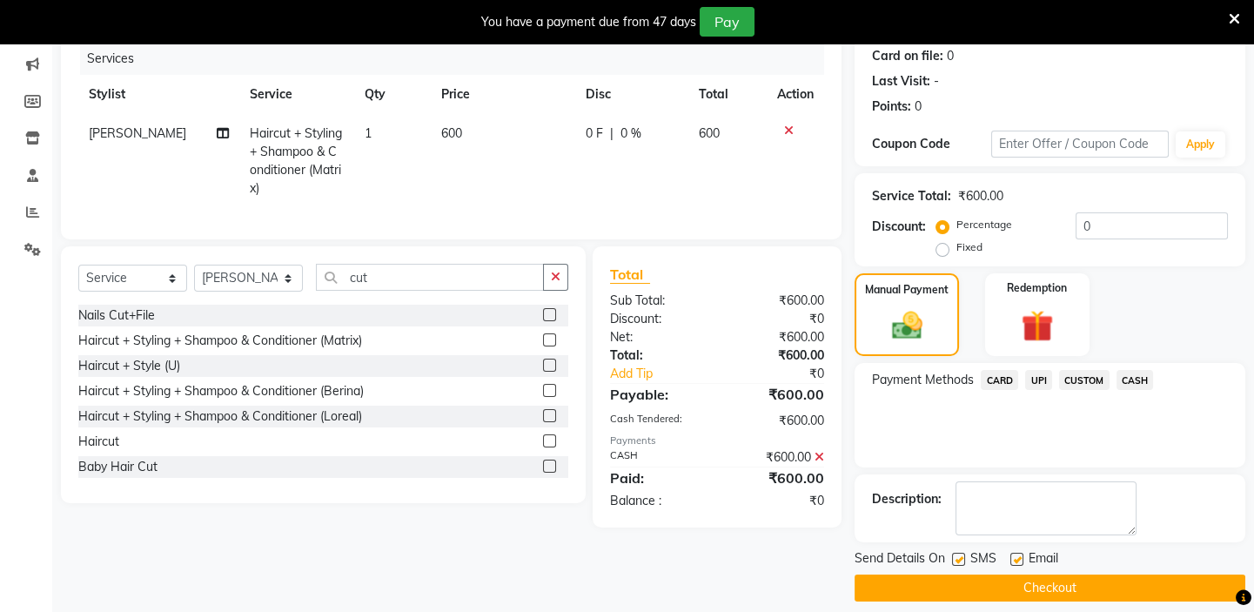
scroll to position [231, 0]
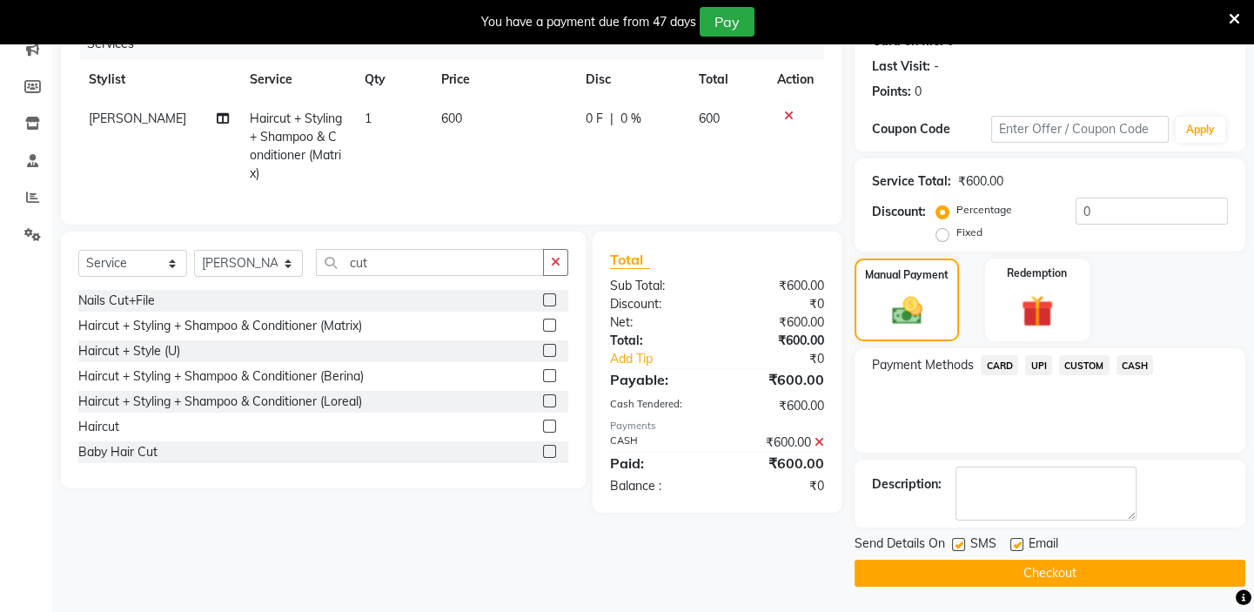
click at [999, 578] on button "Checkout" at bounding box center [1049, 572] width 391 height 27
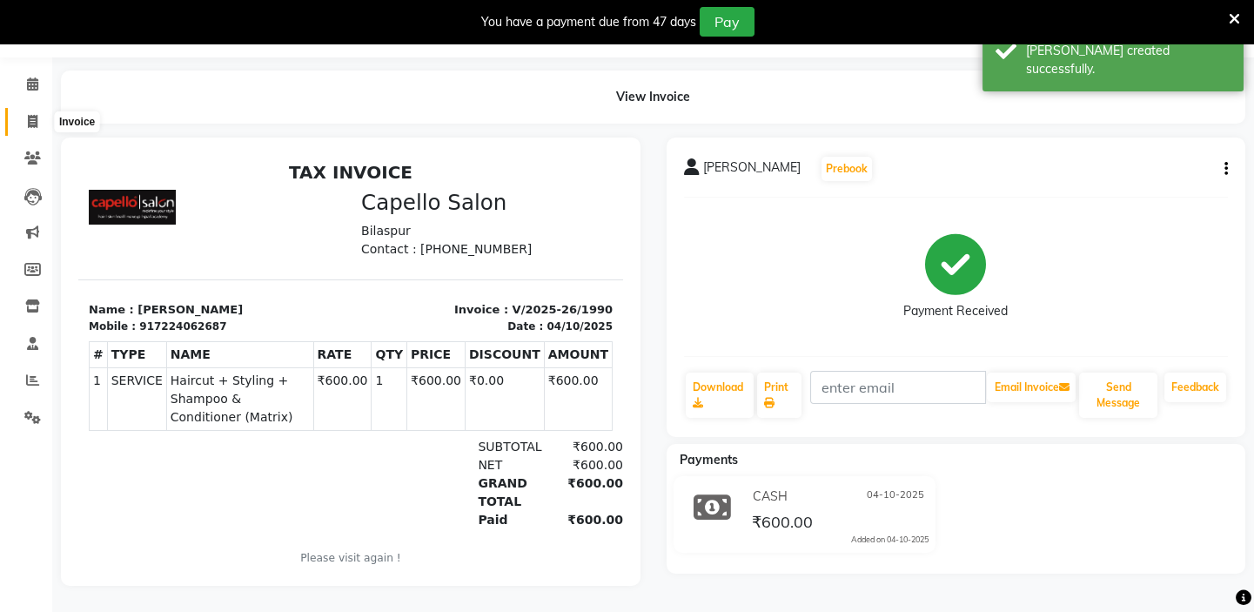
click at [30, 115] on icon at bounding box center [33, 121] width 10 height 13
select select "service"
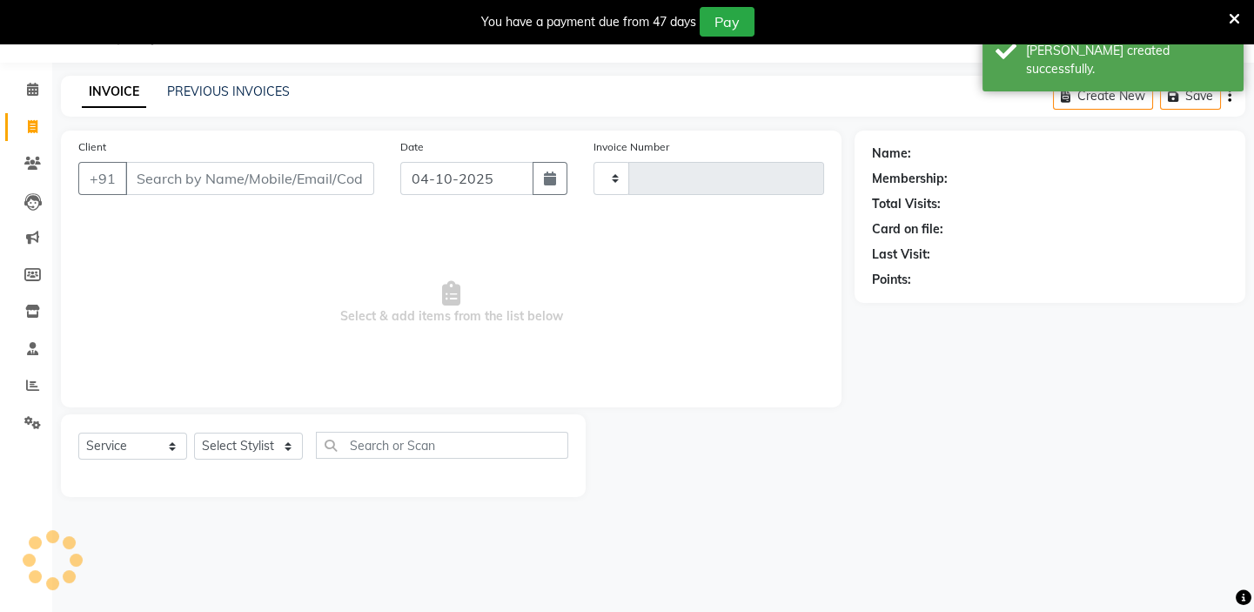
scroll to position [44, 0]
type input "1991"
select select "4763"
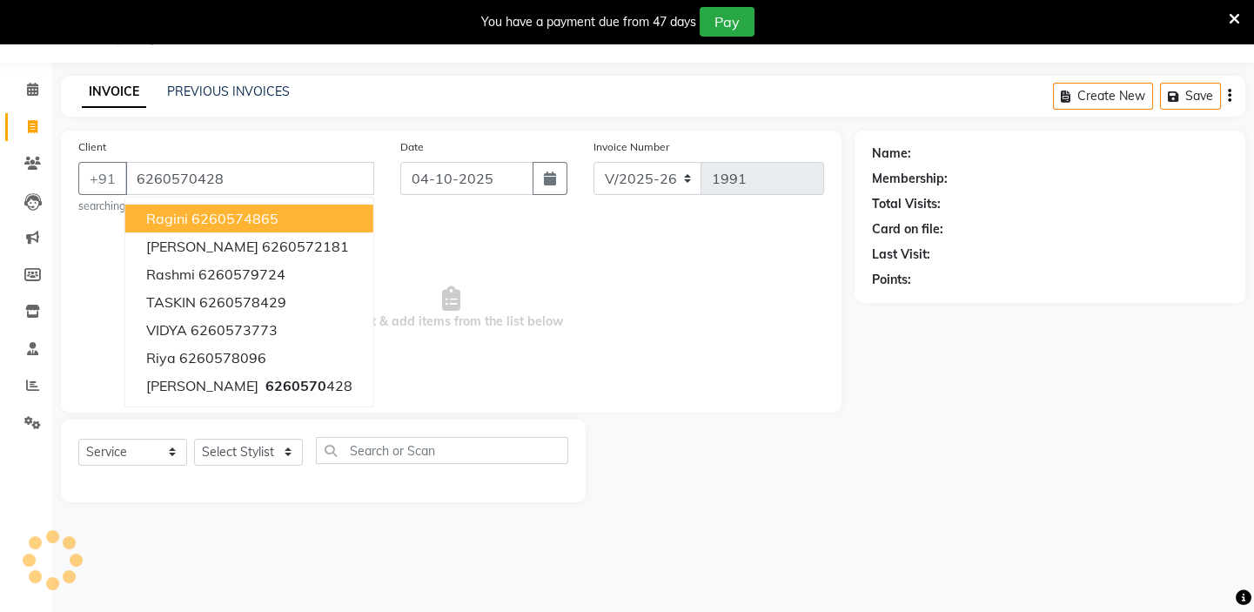
type input "6260570428"
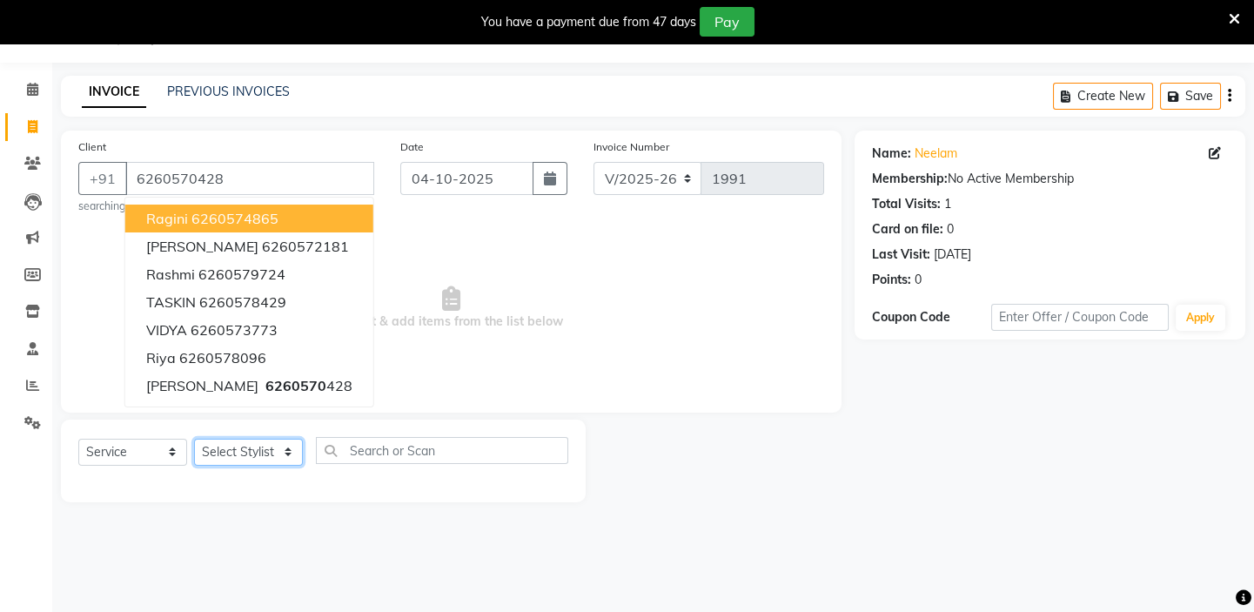
click at [246, 458] on select "Select Stylist Admin [PERSON_NAME] [PERSON_NAME] [PERSON_NAME] Manager [PERSON_…" at bounding box center [248, 452] width 109 height 27
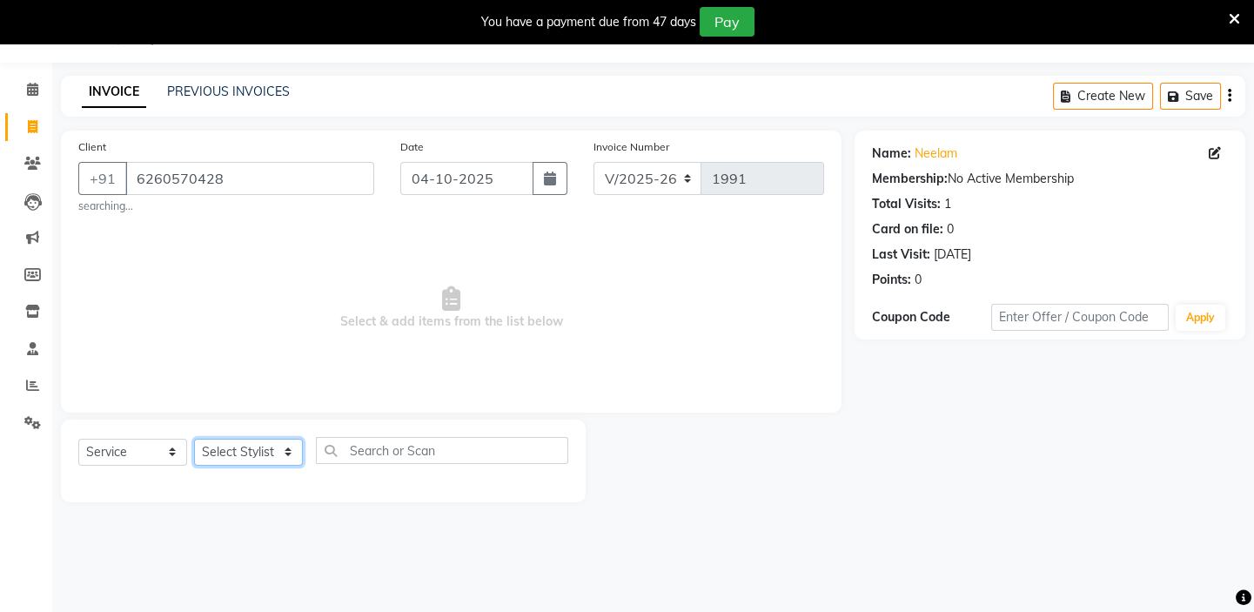
select select "43562"
click at [194, 439] on select "Select Stylist Admin [PERSON_NAME] [PERSON_NAME] [PERSON_NAME] Manager [PERSON_…" at bounding box center [248, 452] width 109 height 27
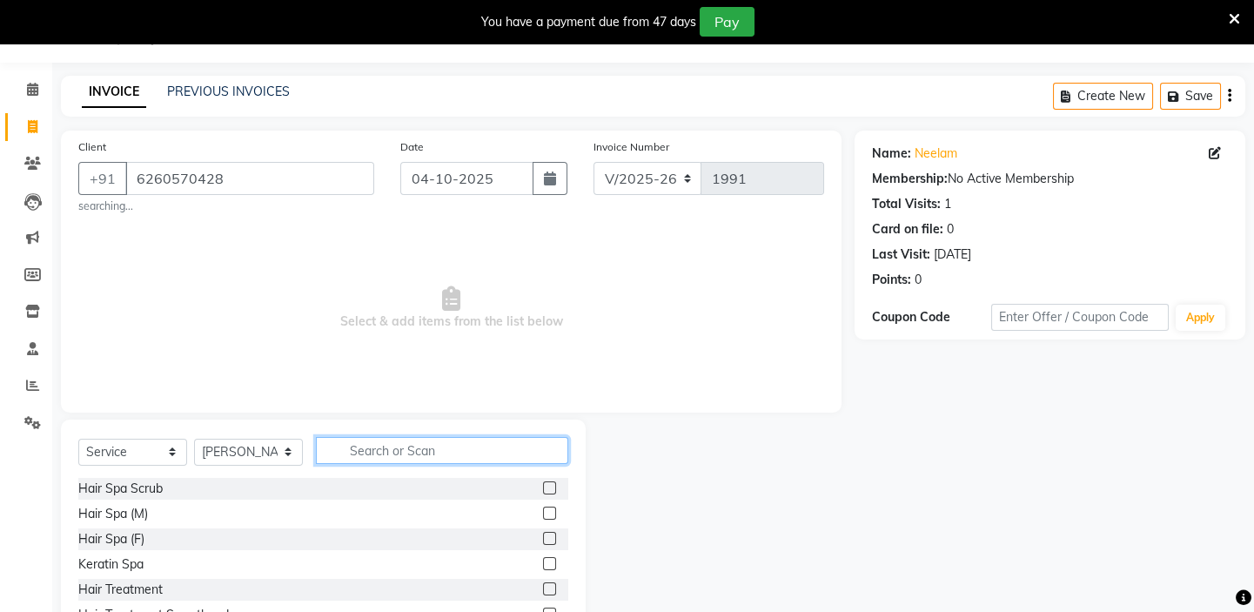
click at [368, 437] on input "text" at bounding box center [442, 450] width 252 height 27
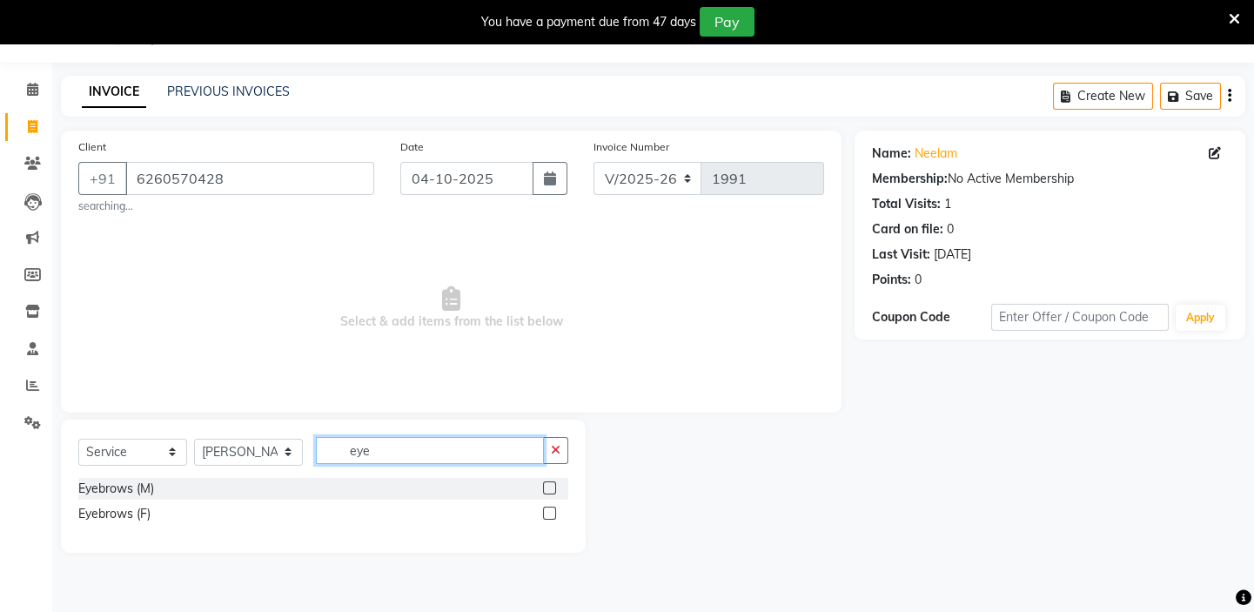
type input "eye"
click at [548, 511] on label at bounding box center [549, 512] width 13 height 13
click at [548, 511] on input "checkbox" at bounding box center [548, 513] width 11 height 11
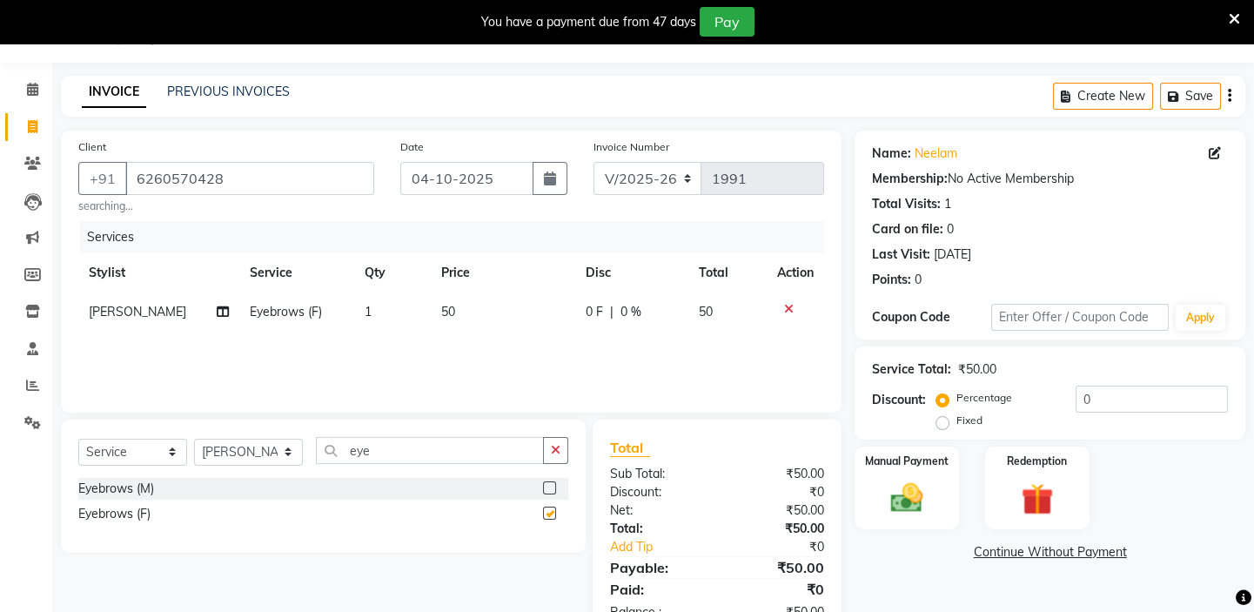
checkbox input "false"
drag, startPoint x: 405, startPoint y: 450, endPoint x: 303, endPoint y: 444, distance: 102.8
click at [305, 444] on div "Select Service Product Membership Package Voucher Prepaid Gift Card Select Styl…" at bounding box center [323, 457] width 490 height 41
type input "fore"
click at [555, 488] on label at bounding box center [549, 487] width 13 height 13
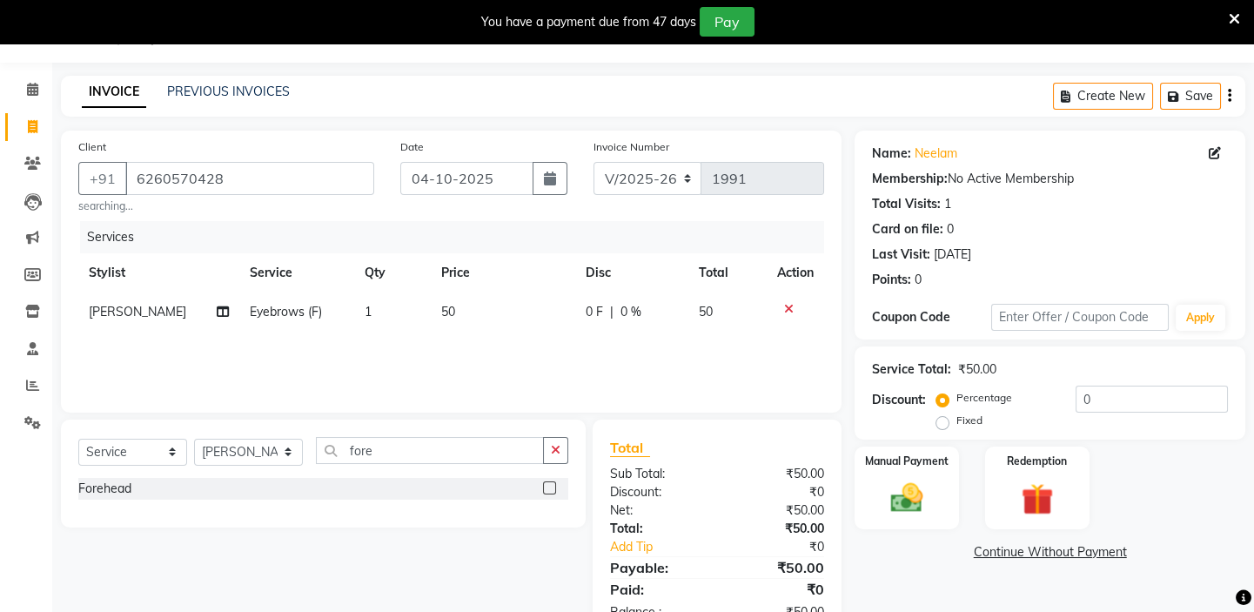
click at [554, 488] on input "checkbox" at bounding box center [548, 488] width 11 height 11
checkbox input "false"
click at [913, 525] on div "Manual Payment" at bounding box center [907, 488] width 108 height 86
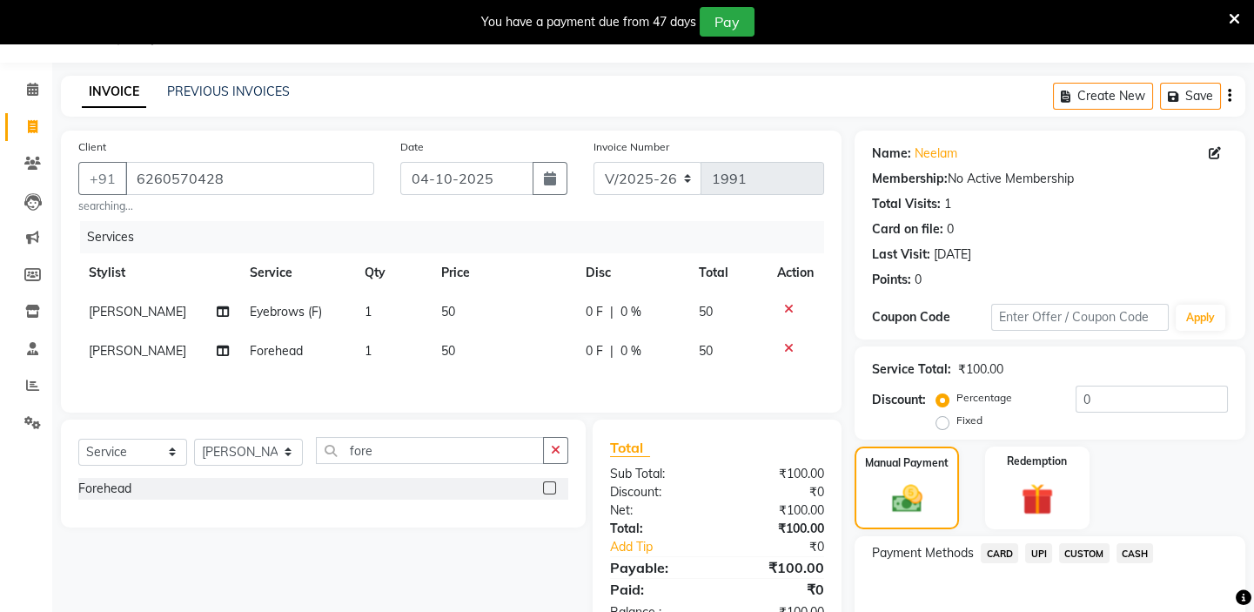
click at [1036, 557] on span "UPI" at bounding box center [1038, 553] width 27 height 20
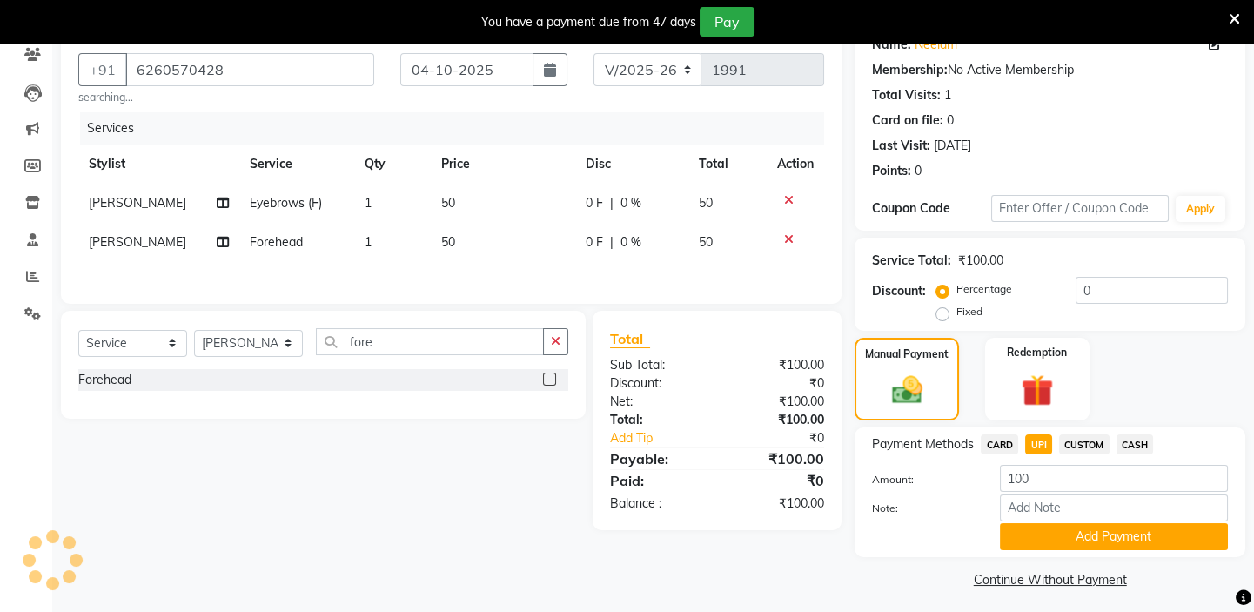
scroll to position [159, 0]
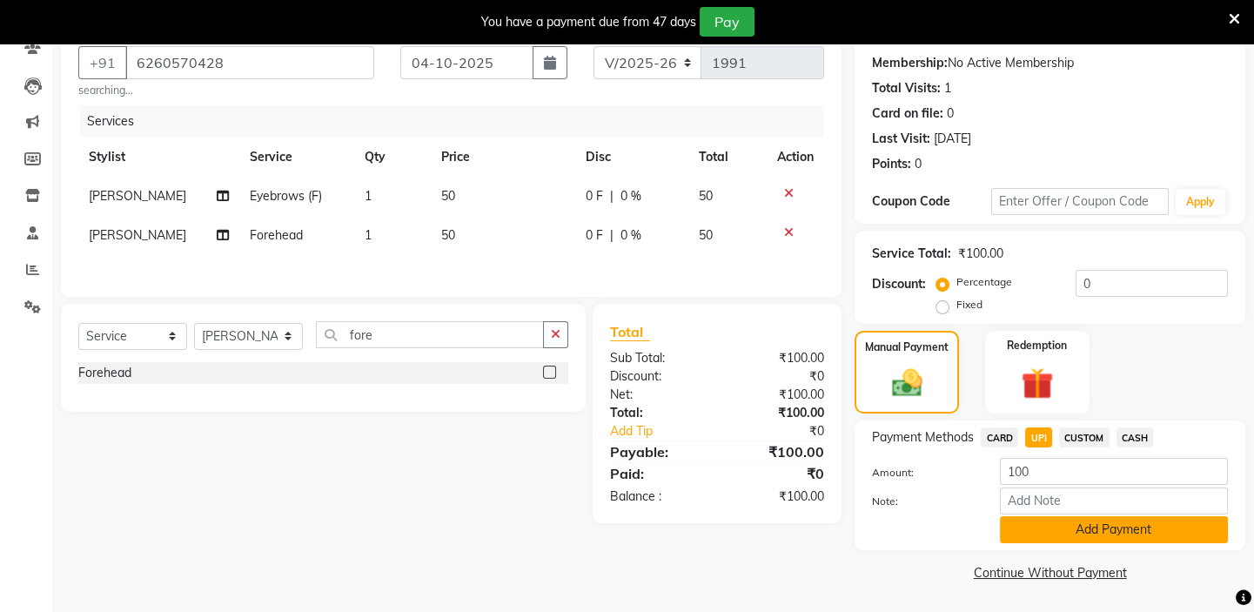
click at [1098, 535] on button "Add Payment" at bounding box center [1114, 529] width 228 height 27
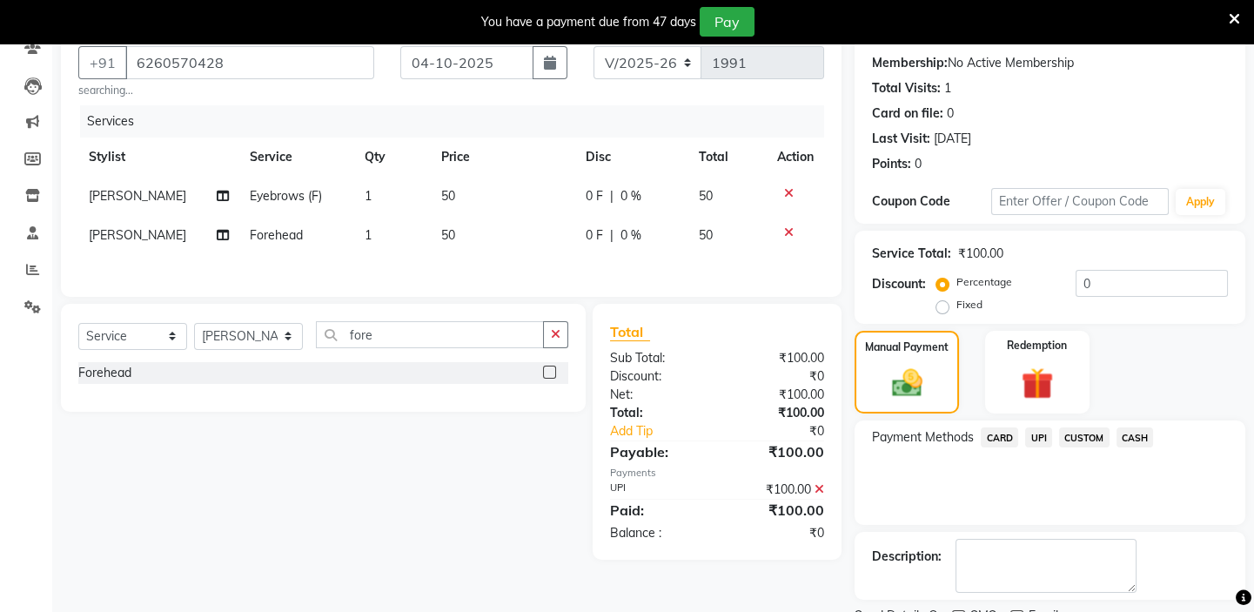
scroll to position [231, 0]
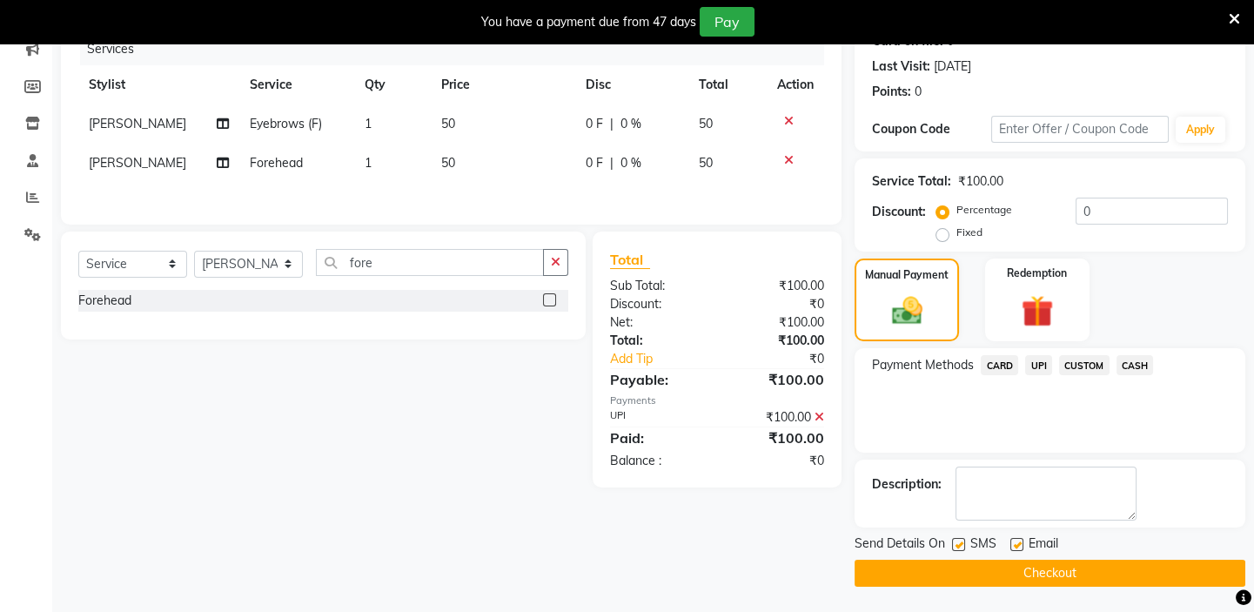
click at [1006, 571] on button "Checkout" at bounding box center [1049, 572] width 391 height 27
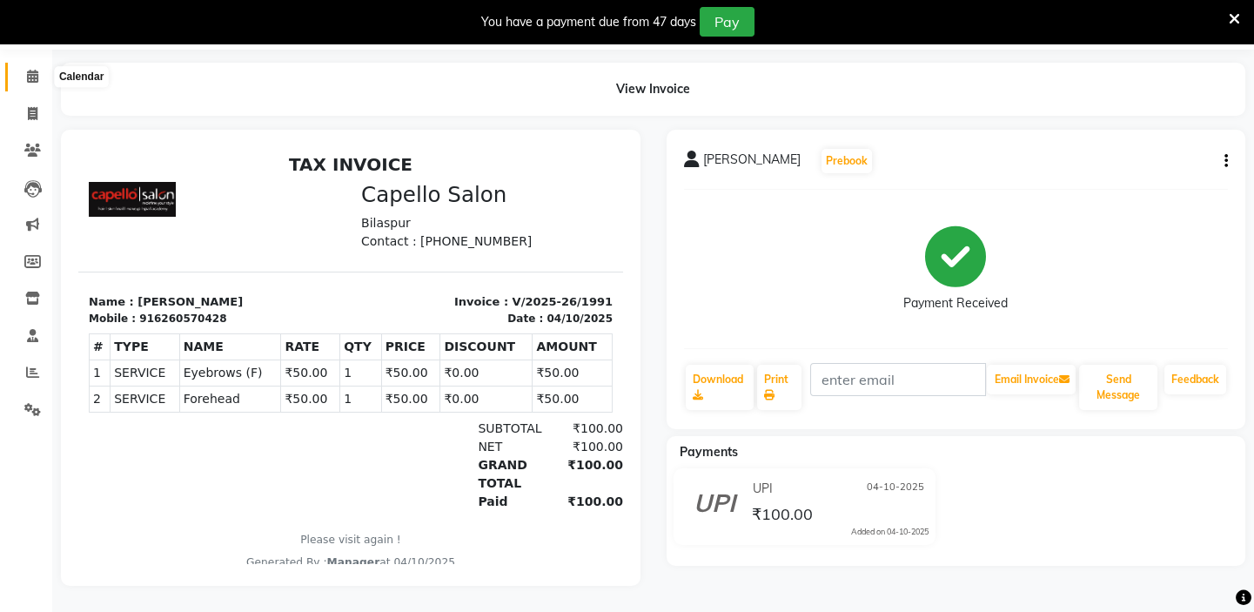
click at [22, 67] on span at bounding box center [32, 77] width 30 height 20
